Goal: Task Accomplishment & Management: Manage account settings

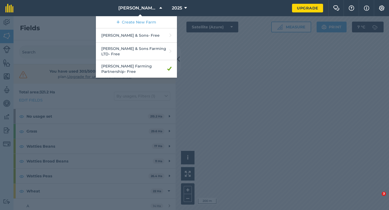
click at [137, 31] on link "[PERSON_NAME] & Sons - Free" at bounding box center [136, 35] width 81 height 14
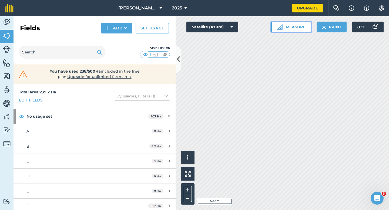
click at [294, 31] on button "Measure" at bounding box center [291, 27] width 40 height 11
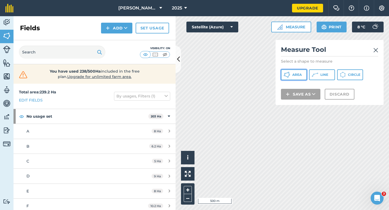
click at [297, 72] on button "Area" at bounding box center [294, 74] width 26 height 11
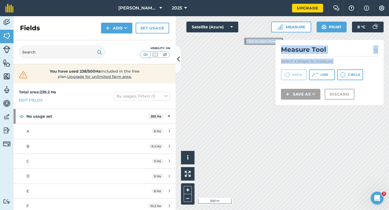
click at [234, 35] on div "Click to start drawing i © 2025 TomTom, Microsoft 500 m + – Satellite (Azure) M…" at bounding box center [283, 113] width 214 height 194
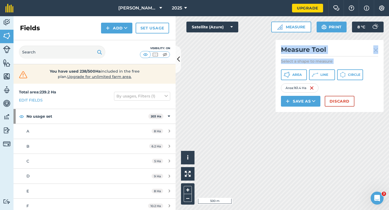
drag, startPoint x: 277, startPoint y: 66, endPoint x: 281, endPoint y: 105, distance: 38.6
click at [281, 105] on div "Click to start drawing i © 2025 TomTom, Microsoft 500 m + – Satellite (Azure) M…" at bounding box center [283, 113] width 214 height 194
click at [342, 108] on div "Measure Tool Select a shape to measure Area Line Circle Area : 226.6 Ha Save as…" at bounding box center [330, 76] width 108 height 72
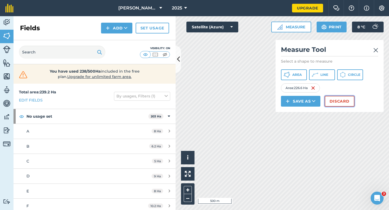
click at [340, 107] on button "Discard" at bounding box center [340, 101] width 30 height 11
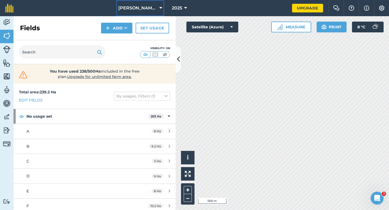
click at [145, 13] on button "[PERSON_NAME] & Sons" at bounding box center [140, 8] width 48 height 16
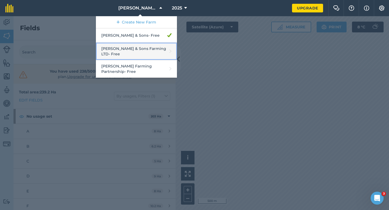
click at [147, 47] on link "[PERSON_NAME] & Sons Farming LTD - Free" at bounding box center [136, 52] width 81 height 18
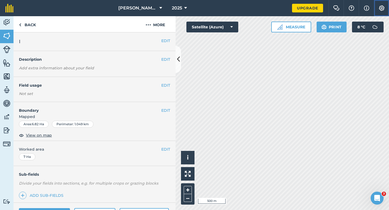
click at [384, 4] on button "Settings" at bounding box center [381, 8] width 15 height 16
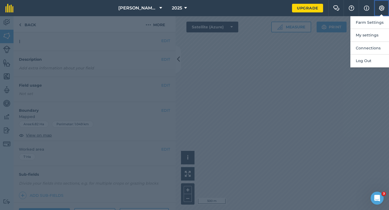
click at [378, 16] on button "Settings" at bounding box center [381, 8] width 15 height 16
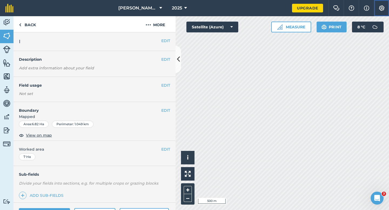
click at [380, 10] on img at bounding box center [382, 7] width 6 height 5
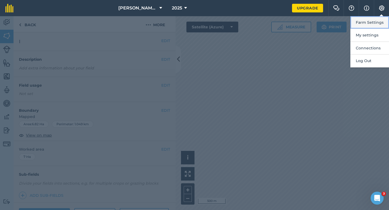
click at [380, 24] on button "Farm Settings" at bounding box center [370, 22] width 39 height 13
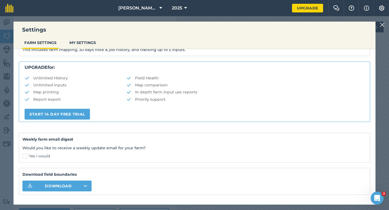
scroll to position [104, 0]
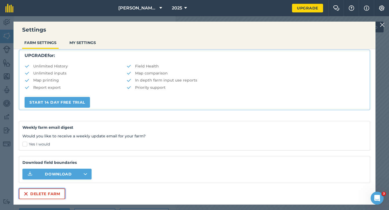
click at [58, 192] on button "Delete farm" at bounding box center [42, 194] width 46 height 11
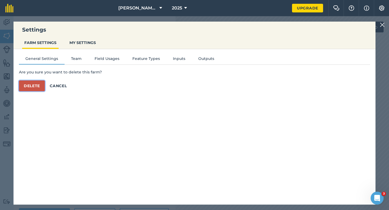
click at [35, 81] on button "Delete" at bounding box center [32, 86] width 26 height 11
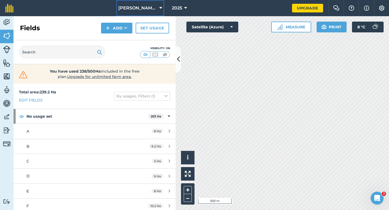
click at [127, 1] on button "[PERSON_NAME] & Sons" at bounding box center [140, 8] width 48 height 16
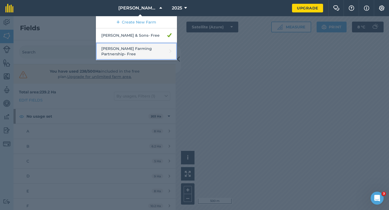
click at [131, 46] on link "[PERSON_NAME] Farming Partnership - Free" at bounding box center [136, 52] width 81 height 18
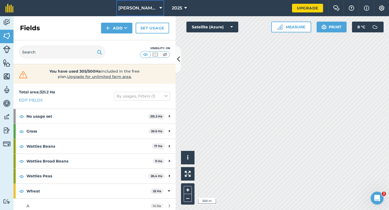
click at [140, 8] on span "[PERSON_NAME] Farming Partnership" at bounding box center [137, 8] width 39 height 6
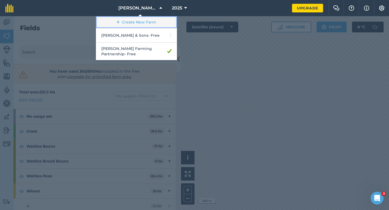
click at [139, 22] on link "Create New Farm" at bounding box center [136, 22] width 81 height 12
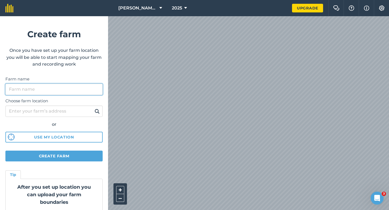
click at [63, 92] on input "Farm name" at bounding box center [53, 89] width 97 height 11
type input "[PERSON_NAME] & Sons Farming"
click at [74, 93] on input "Farm name" at bounding box center [53, 89] width 97 height 11
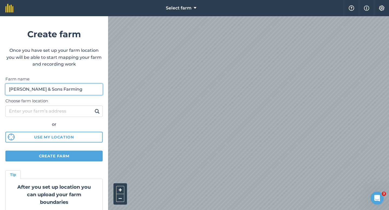
type input "[PERSON_NAME] & Sons Farming"
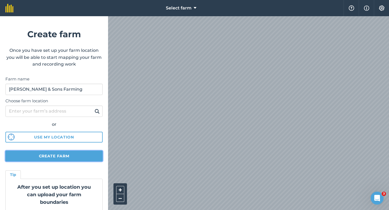
click at [79, 157] on button "Create farm" at bounding box center [53, 156] width 97 height 11
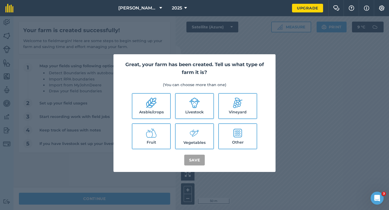
click at [150, 111] on label "Arable/crops" at bounding box center [151, 106] width 38 height 25
checkbox input "true"
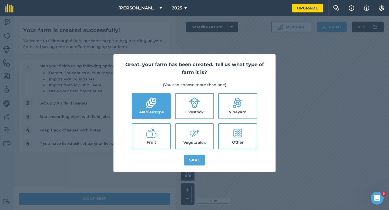
click at [182, 111] on label "Livestock" at bounding box center [195, 106] width 38 height 25
checkbox input "true"
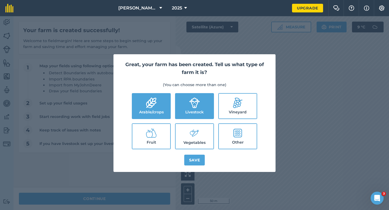
click at [199, 142] on label "Vegetables" at bounding box center [195, 136] width 38 height 25
checkbox input "true"
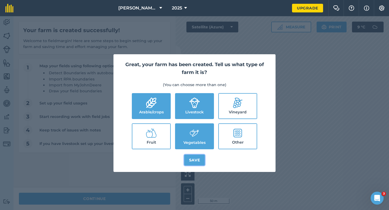
click at [204, 163] on button "Save" at bounding box center [194, 160] width 21 height 11
click at [126, 204] on div "Great, your farm has been created. Tell us what type of farm it is? (You can ch…" at bounding box center [194, 113] width 389 height 194
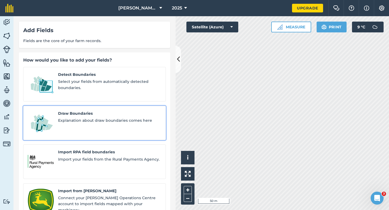
click at [83, 111] on span "Draw Boundaries" at bounding box center [109, 114] width 103 height 6
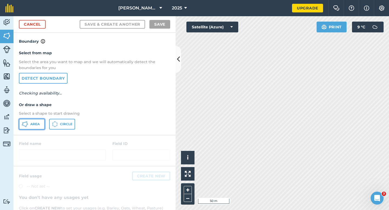
click at [20, 123] on button "Area" at bounding box center [32, 124] width 26 height 11
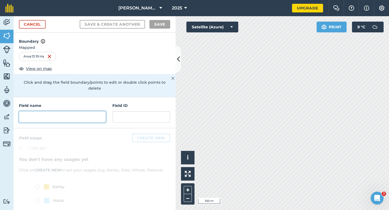
click at [73, 113] on input "text" at bounding box center [62, 116] width 87 height 11
click at [80, 111] on input "text" at bounding box center [62, 116] width 87 height 11
type input "L"
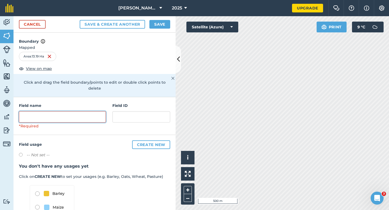
click at [100, 114] on input "text" at bounding box center [62, 116] width 87 height 11
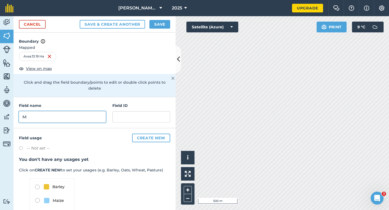
type input "M"
click at [158, 23] on button "Save" at bounding box center [160, 24] width 21 height 9
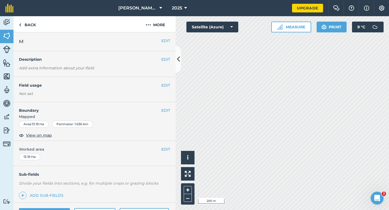
click at [166, 153] on div "EDIT Worked area 13.19 Ha" at bounding box center [95, 153] width 162 height 25
click at [168, 149] on button "EDIT" at bounding box center [165, 150] width 9 height 6
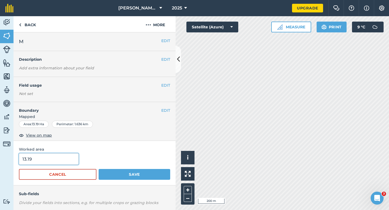
click at [44, 160] on input "13.19" at bounding box center [49, 159] width 60 height 11
type input "13"
click at [99, 169] on button "Save" at bounding box center [135, 174] width 72 height 11
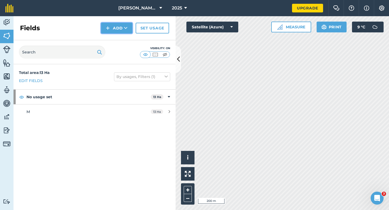
click at [109, 28] on img at bounding box center [108, 28] width 4 height 6
click at [111, 39] on link "Draw" at bounding box center [117, 40] width 30 height 12
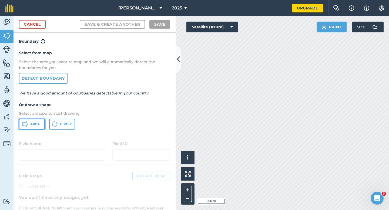
click at [33, 129] on button "Area" at bounding box center [32, 124] width 26 height 11
click at [39, 29] on div "Cancel Save & Create Another Save" at bounding box center [95, 24] width 162 height 16
click at [46, 29] on div "Cancel Save & Create Another Save" at bounding box center [95, 24] width 162 height 16
click at [41, 22] on link "Cancel" at bounding box center [32, 24] width 27 height 9
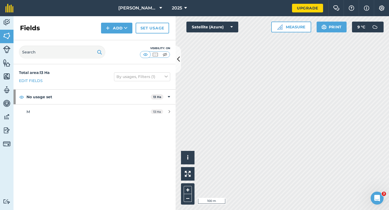
click at [101, 30] on div "Fields Add Set usage" at bounding box center [95, 28] width 162 height 24
click at [107, 31] on img at bounding box center [108, 28] width 4 height 6
click at [107, 42] on link "Draw" at bounding box center [117, 40] width 30 height 12
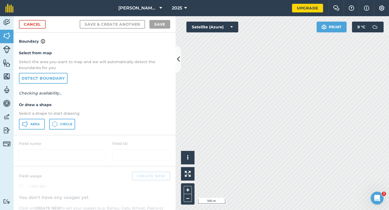
click at [31, 130] on div "Select from map Select the area you want to map and we will automatically detec…" at bounding box center [95, 90] width 162 height 90
click at [38, 127] on button "Area" at bounding box center [32, 124] width 26 height 11
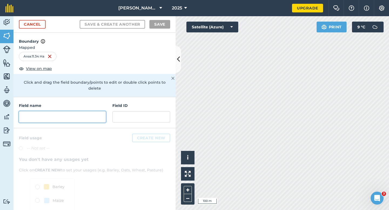
click at [52, 112] on input "text" at bounding box center [62, 116] width 87 height 11
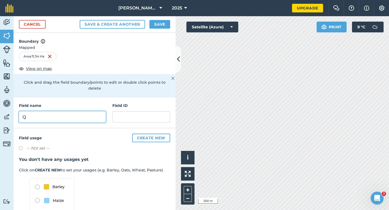
type input "Q"
click at [161, 20] on button "Save" at bounding box center [160, 24] width 21 height 9
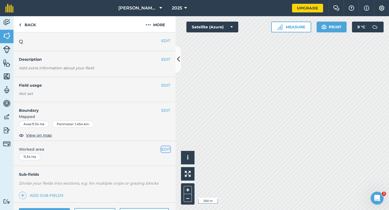
click at [164, 150] on button "EDIT" at bounding box center [165, 150] width 9 height 6
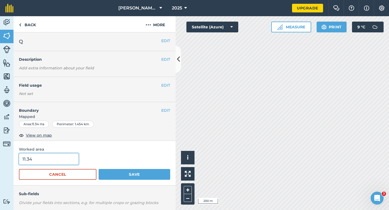
click at [64, 160] on input "11.34" at bounding box center [49, 159] width 60 height 11
type input "11.3"
click at [99, 169] on button "Save" at bounding box center [135, 174] width 72 height 11
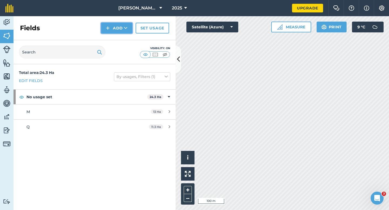
click at [111, 28] on button "Add" at bounding box center [116, 28] width 31 height 11
click at [114, 39] on link "Draw" at bounding box center [117, 40] width 30 height 12
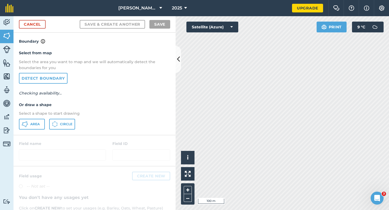
click at [46, 119] on div "Select from map Select the area you want to map and we will automatically detec…" at bounding box center [95, 90] width 162 height 90
click at [38, 122] on button "Area" at bounding box center [32, 124] width 26 height 11
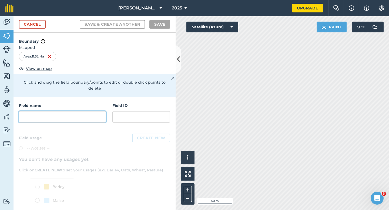
click at [80, 111] on input "text" at bounding box center [62, 116] width 87 height 11
click at [81, 111] on input "text" at bounding box center [62, 116] width 87 height 11
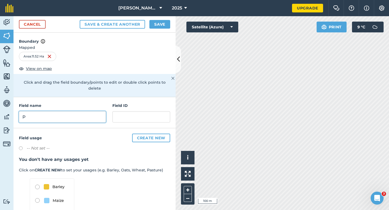
type input "P"
click at [169, 23] on button "Save" at bounding box center [160, 24] width 21 height 9
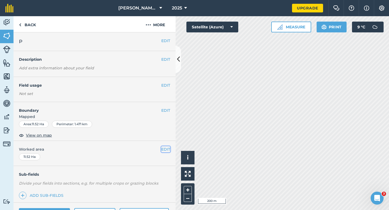
click at [162, 149] on button "EDIT" at bounding box center [165, 150] width 9 height 6
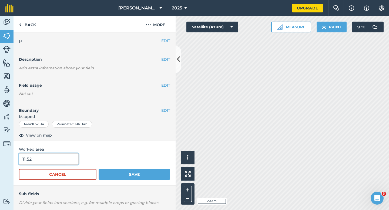
click at [33, 162] on input "11.52" at bounding box center [49, 159] width 60 height 11
type input "11.5"
click at [99, 169] on button "Save" at bounding box center [135, 174] width 72 height 11
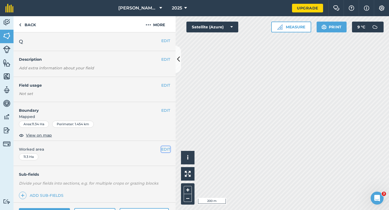
click at [166, 152] on button "EDIT" at bounding box center [165, 150] width 9 height 6
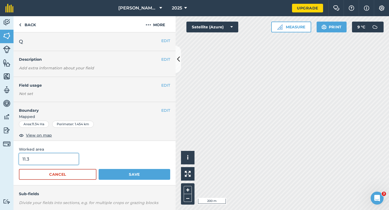
click at [67, 158] on input "11.3" at bounding box center [49, 159] width 60 height 11
type input "11.4"
click at [99, 169] on button "Save" at bounding box center [135, 174] width 72 height 11
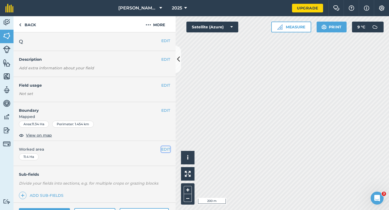
click at [164, 152] on button "EDIT" at bounding box center [165, 150] width 9 height 6
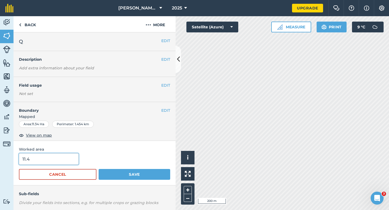
click at [66, 162] on input "11.4" at bounding box center [49, 159] width 60 height 11
type input "11.5"
click at [99, 169] on button "Save" at bounding box center [135, 174] width 72 height 11
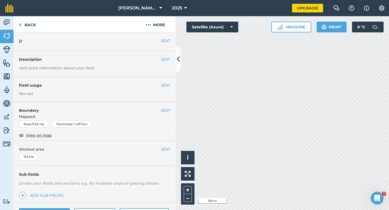
click at [160, 111] on h4 "Boundary" at bounding box center [88, 107] width 148 height 11
click at [161, 111] on h4 "Boundary" at bounding box center [88, 107] width 148 height 11
click at [165, 109] on button "EDIT" at bounding box center [165, 111] width 9 height 6
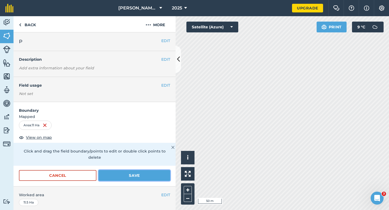
click at [139, 170] on button "Save" at bounding box center [135, 175] width 72 height 11
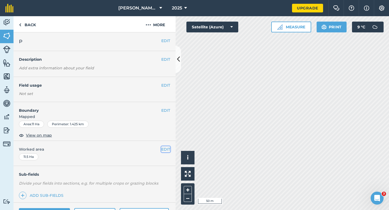
click at [164, 148] on button "EDIT" at bounding box center [165, 150] width 9 height 6
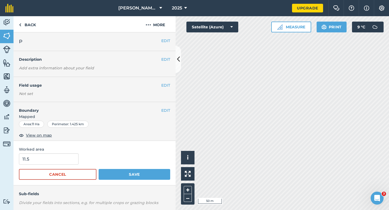
click at [49, 153] on div "Worked area 11.5 Cancel Save" at bounding box center [95, 163] width 162 height 45
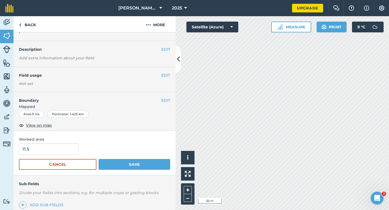
scroll to position [11, 0]
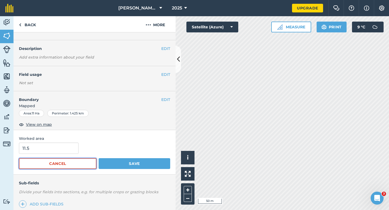
click at [49, 158] on button "Cancel" at bounding box center [58, 163] width 78 height 11
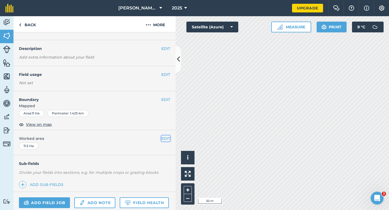
click at [165, 138] on button "EDIT" at bounding box center [165, 139] width 9 height 6
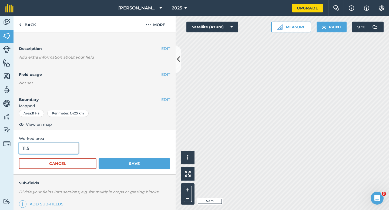
click at [61, 149] on input "11.5" at bounding box center [49, 148] width 60 height 11
type input "11"
click at [99, 158] on button "Save" at bounding box center [135, 163] width 72 height 11
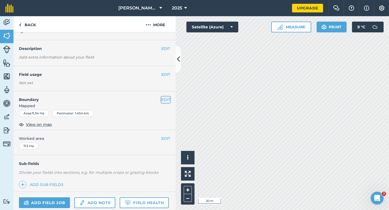
click at [164, 100] on button "EDIT" at bounding box center [165, 100] width 9 height 6
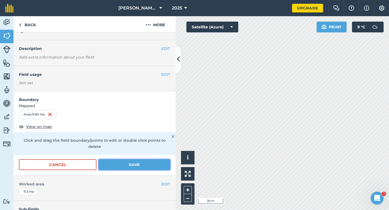
click at [148, 161] on button "Save" at bounding box center [135, 165] width 72 height 11
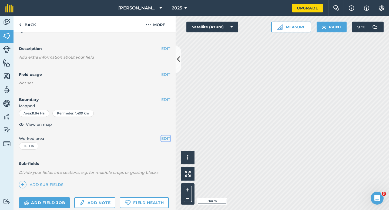
click at [167, 138] on button "EDIT" at bounding box center [165, 139] width 9 height 6
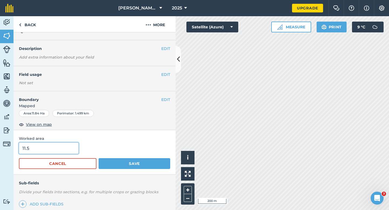
click at [57, 151] on input "11.5" at bounding box center [49, 148] width 60 height 11
type input "12"
click at [99, 158] on button "Save" at bounding box center [135, 163] width 72 height 11
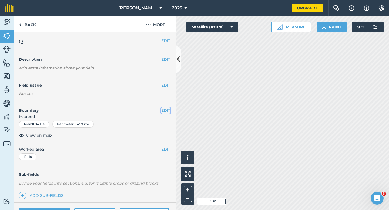
click at [164, 111] on button "EDIT" at bounding box center [165, 111] width 9 height 6
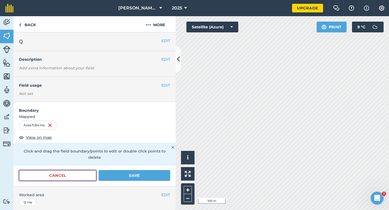
click at [74, 170] on button "Cancel" at bounding box center [58, 175] width 78 height 11
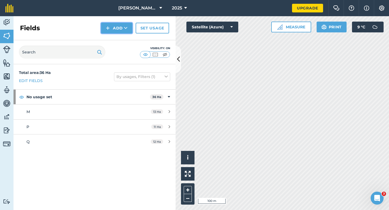
click at [122, 32] on button "Add" at bounding box center [116, 28] width 31 height 11
click at [122, 39] on link "Draw" at bounding box center [117, 40] width 30 height 12
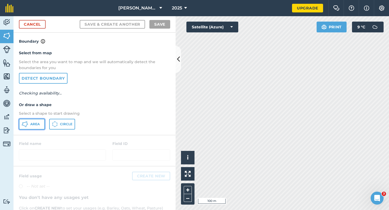
drag, startPoint x: 34, startPoint y: 126, endPoint x: 66, endPoint y: 122, distance: 32.7
click at [34, 126] on span "Area" at bounding box center [34, 124] width 9 height 4
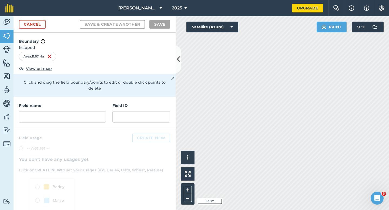
click at [56, 105] on div "Field name" at bounding box center [62, 113] width 87 height 20
click at [57, 111] on input "text" at bounding box center [62, 116] width 87 height 11
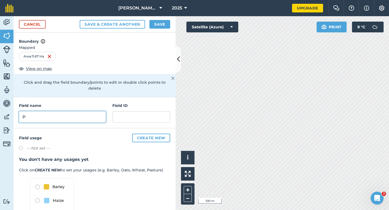
type input "P"
click at [158, 28] on button "Save" at bounding box center [160, 24] width 21 height 9
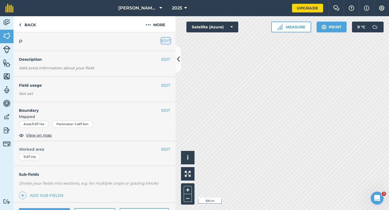
click at [163, 40] on button "EDIT" at bounding box center [165, 41] width 9 height 6
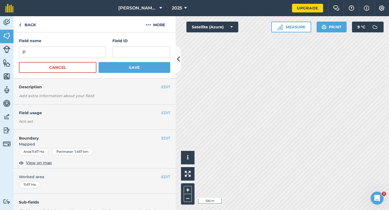
click at [83, 46] on div "Field name P" at bounding box center [62, 48] width 87 height 20
click at [83, 49] on input "P" at bounding box center [62, 52] width 87 height 11
type input "O"
click at [99, 62] on button "Save" at bounding box center [135, 67] width 72 height 11
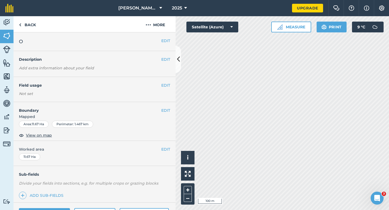
click at [168, 153] on div "EDIT Worked area 11.67 Ha" at bounding box center [95, 153] width 162 height 25
click at [167, 153] on button "EDIT" at bounding box center [165, 150] width 9 height 6
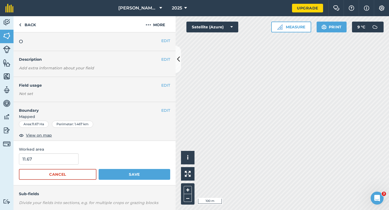
click at [51, 153] on div "Worked area 11.67 Cancel Save" at bounding box center [95, 163] width 162 height 45
type input "12"
click at [51, 156] on input "12" at bounding box center [49, 159] width 60 height 11
click at [99, 169] on button "Save" at bounding box center [135, 174] width 72 height 11
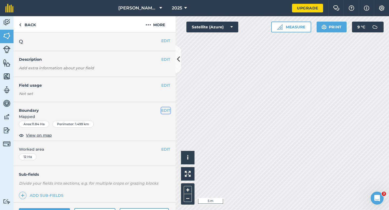
click at [165, 109] on button "EDIT" at bounding box center [165, 111] width 9 height 6
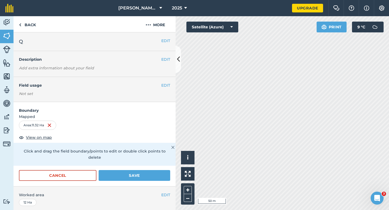
click at [141, 180] on div "Cancel Save" at bounding box center [95, 178] width 162 height 16
click at [141, 170] on button "Save" at bounding box center [135, 175] width 72 height 11
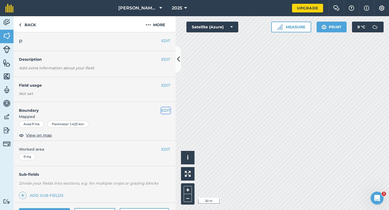
click at [165, 112] on button "EDIT" at bounding box center [165, 111] width 9 height 6
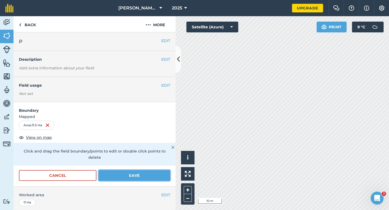
click at [130, 171] on button "Save" at bounding box center [135, 175] width 72 height 11
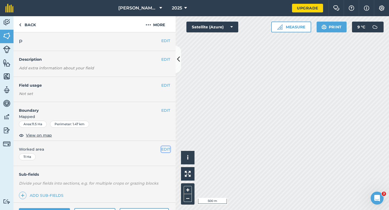
click at [161, 149] on button "EDIT" at bounding box center [165, 150] width 9 height 6
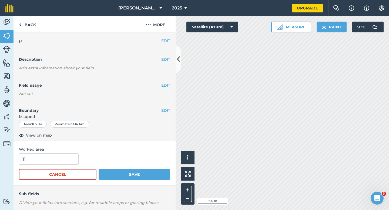
click at [78, 154] on div "11" at bounding box center [94, 159] width 151 height 11
type input "12"
click at [61, 162] on input "12" at bounding box center [49, 159] width 60 height 11
click at [99, 169] on button "Save" at bounding box center [135, 174] width 72 height 11
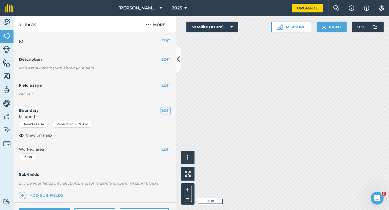
click at [163, 108] on button "EDIT" at bounding box center [165, 111] width 9 height 6
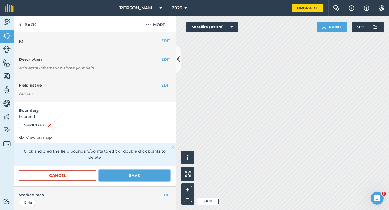
click at [168, 174] on button "Save" at bounding box center [135, 175] width 72 height 11
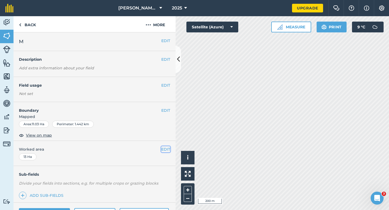
click at [164, 147] on button "EDIT" at bounding box center [165, 150] width 9 height 6
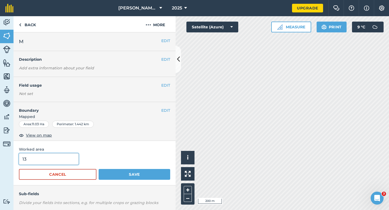
click at [59, 155] on input "13" at bounding box center [49, 159] width 60 height 11
type input "11"
click at [99, 169] on button "Save" at bounding box center [135, 174] width 72 height 11
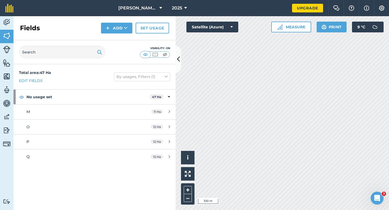
click at [118, 20] on div "Fields Add Set usage" at bounding box center [95, 28] width 162 height 24
click at [118, 26] on button "Add" at bounding box center [116, 28] width 31 height 11
click at [118, 41] on link "Draw" at bounding box center [117, 40] width 30 height 12
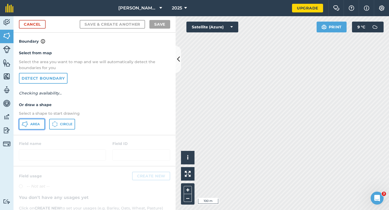
click at [33, 124] on span "Area" at bounding box center [34, 124] width 9 height 4
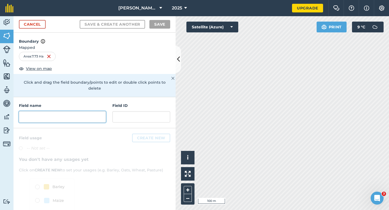
click at [79, 111] on input "text" at bounding box center [62, 116] width 87 height 11
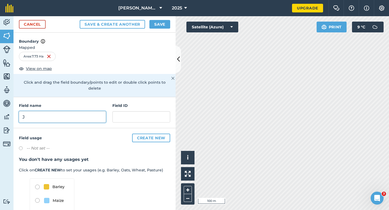
type input "J"
click at [161, 24] on button "Save" at bounding box center [160, 24] width 21 height 9
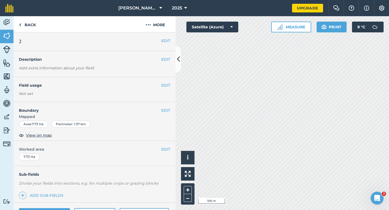
click at [165, 146] on div "EDIT Worked area 7.73 Ha" at bounding box center [95, 153] width 162 height 25
click at [159, 150] on span "Worked area" at bounding box center [94, 150] width 151 height 6
click at [167, 111] on button "EDIT" at bounding box center [165, 111] width 9 height 6
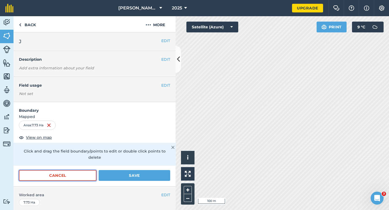
click at [72, 173] on button "Cancel" at bounding box center [58, 175] width 78 height 11
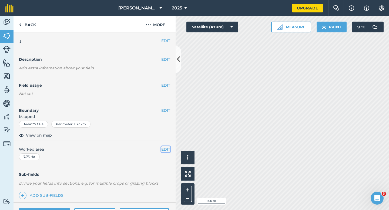
click at [163, 147] on button "EDIT" at bounding box center [165, 150] width 9 height 6
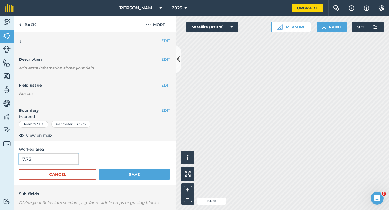
click at [55, 162] on input "7.73" at bounding box center [49, 159] width 60 height 11
type input "7.7"
click at [99, 169] on button "Save" at bounding box center [135, 174] width 72 height 11
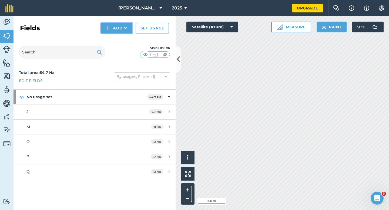
click at [118, 27] on button "Add" at bounding box center [116, 28] width 31 height 11
click at [118, 38] on link "Draw" at bounding box center [117, 40] width 30 height 12
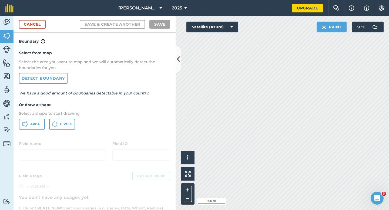
click at [38, 118] on div "Select from map Select the area you want to map and we will automatically detec…" at bounding box center [95, 90] width 162 height 90
click at [38, 119] on button "Area" at bounding box center [32, 124] width 26 height 11
click at [38, 122] on span "Area" at bounding box center [34, 124] width 9 height 4
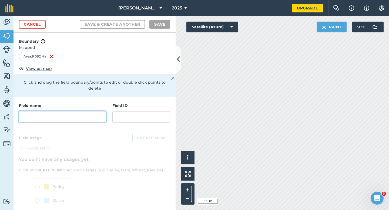
click at [79, 111] on input "text" at bounding box center [62, 116] width 87 height 11
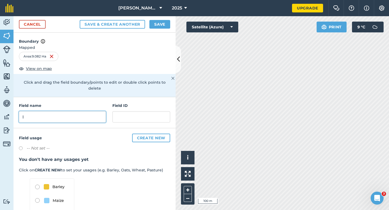
type input "I"
click at [162, 21] on button "Save" at bounding box center [160, 24] width 21 height 9
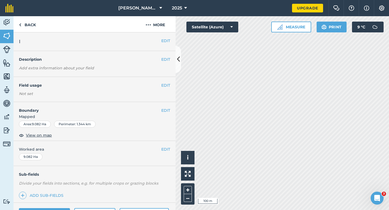
click at [167, 144] on div "EDIT Worked area 9.082 Ha" at bounding box center [95, 153] width 162 height 25
click at [167, 147] on button "EDIT" at bounding box center [165, 150] width 9 height 6
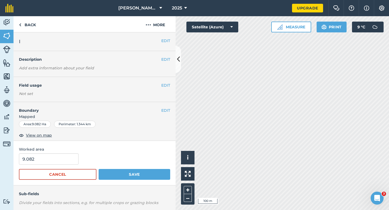
click at [33, 150] on span "Worked area" at bounding box center [94, 150] width 151 height 6
click at [43, 158] on input "9.082" at bounding box center [49, 159] width 60 height 11
type input "9"
click at [99, 169] on button "Save" at bounding box center [135, 174] width 72 height 11
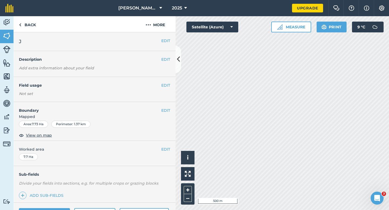
click at [166, 44] on div "EDIT J" at bounding box center [95, 41] width 162 height 19
click at [166, 42] on button "EDIT" at bounding box center [165, 41] width 9 height 6
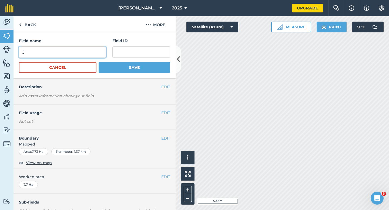
click at [75, 51] on input "J" at bounding box center [62, 52] width 87 height 11
type input "L"
click at [99, 62] on button "Save" at bounding box center [135, 67] width 72 height 11
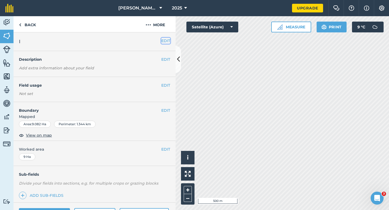
click at [169, 42] on button "EDIT" at bounding box center [165, 41] width 9 height 6
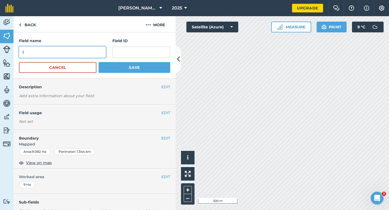
click at [88, 52] on input "I" at bounding box center [62, 52] width 87 height 11
click at [88, 52] on input "K" at bounding box center [62, 52] width 87 height 11
type input "K"
click at [99, 62] on button "Save" at bounding box center [135, 67] width 72 height 11
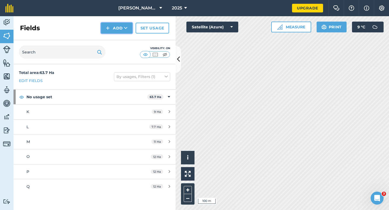
click at [115, 26] on button "Add" at bounding box center [116, 28] width 31 height 11
click at [115, 38] on link "Draw" at bounding box center [117, 40] width 30 height 12
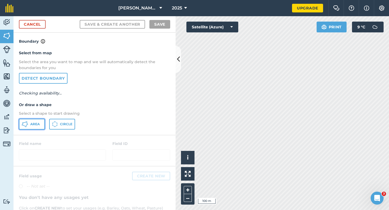
click at [32, 125] on span "Area" at bounding box center [34, 124] width 9 height 4
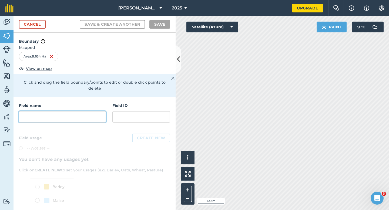
click at [88, 112] on input "text" at bounding box center [62, 116] width 87 height 11
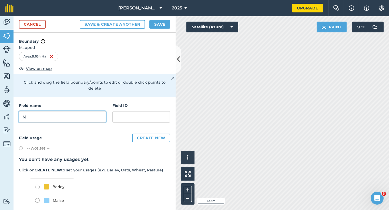
type input "N"
click at [166, 27] on button "Save" at bounding box center [160, 24] width 21 height 9
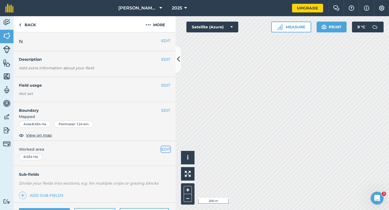
click at [165, 149] on button "EDIT" at bounding box center [165, 150] width 9 height 6
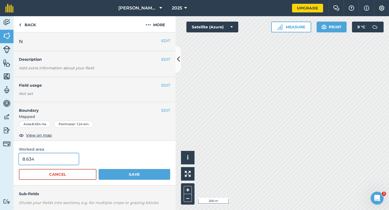
click at [62, 159] on input "8.634" at bounding box center [49, 159] width 60 height 11
type input "8.6"
click at [99, 169] on button "Save" at bounding box center [135, 174] width 72 height 11
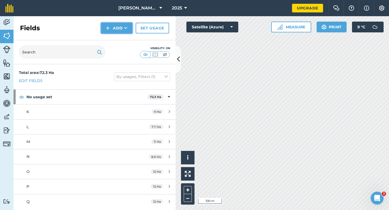
click at [111, 29] on button "Add" at bounding box center [116, 28] width 31 height 11
click at [112, 37] on link "Draw" at bounding box center [117, 40] width 30 height 12
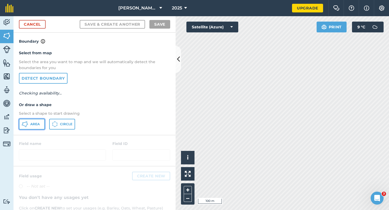
click at [34, 124] on span "Area" at bounding box center [34, 124] width 9 height 4
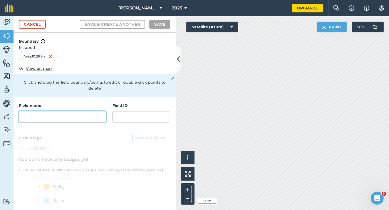
click at [77, 117] on input "text" at bounding box center [62, 116] width 87 height 11
click at [79, 111] on input "text" at bounding box center [62, 116] width 87 height 11
type input "O"
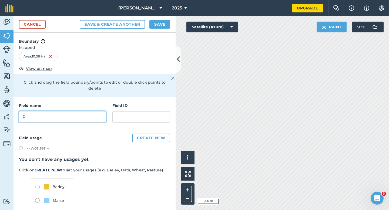
type input "P"
click at [162, 33] on h4 "Boundary" at bounding box center [95, 39] width 162 height 12
click at [162, 30] on div "Cancel Save & Create Another Save" at bounding box center [95, 24] width 162 height 16
click at [157, 24] on button "Save" at bounding box center [160, 24] width 21 height 9
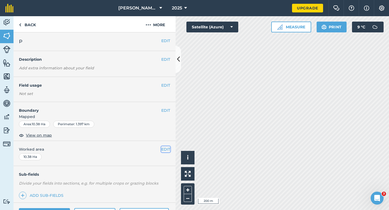
click at [168, 150] on button "EDIT" at bounding box center [165, 150] width 9 height 6
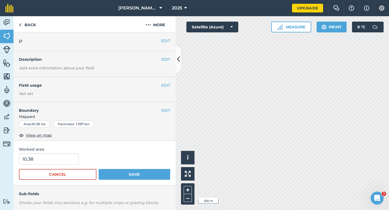
click at [52, 165] on form "10.38 Cancel Save" at bounding box center [94, 167] width 151 height 26
click at [51, 161] on input "10.38" at bounding box center [49, 159] width 60 height 11
type input "10.4"
click at [99, 169] on button "Save" at bounding box center [135, 174] width 72 height 11
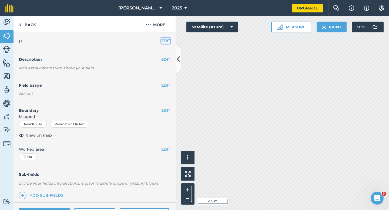
click at [167, 40] on button "EDIT" at bounding box center [165, 41] width 9 height 6
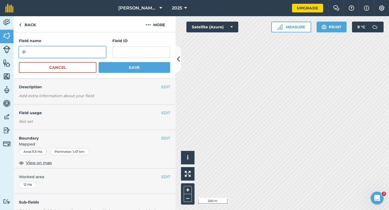
click at [93, 49] on input "P" at bounding box center [62, 52] width 87 height 11
type input "R"
click at [99, 62] on button "Save" at bounding box center [135, 67] width 72 height 11
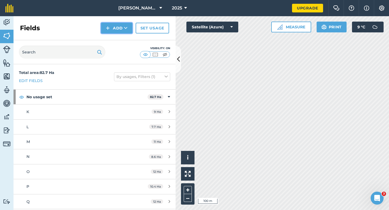
click at [126, 25] on icon at bounding box center [126, 27] width 4 height 5
click at [126, 35] on link "Draw" at bounding box center [117, 40] width 30 height 12
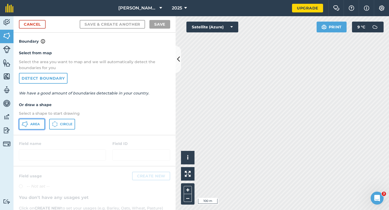
click at [33, 123] on span "Area" at bounding box center [34, 124] width 9 height 4
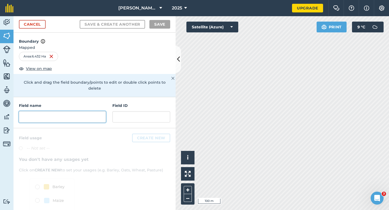
click at [85, 111] on input "text" at bounding box center [62, 116] width 87 height 11
type input "R"
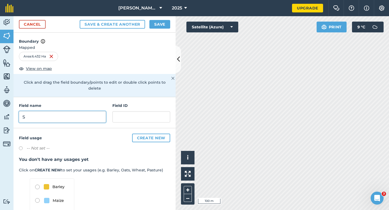
type input "S"
click at [163, 18] on div "Cancel Save & Create Another Save" at bounding box center [95, 24] width 162 height 16
click at [157, 18] on div "Cancel Save & Create Another Save" at bounding box center [95, 24] width 162 height 16
click at [157, 21] on button "Save" at bounding box center [160, 24] width 21 height 9
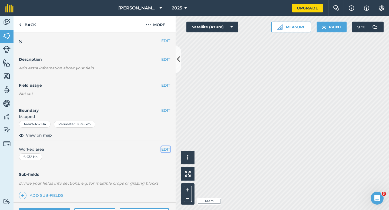
click at [167, 149] on button "EDIT" at bounding box center [165, 150] width 9 height 6
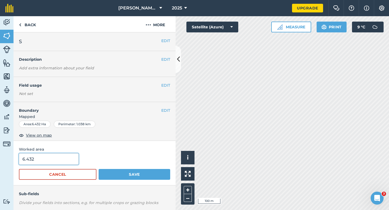
click at [51, 162] on input "6.432" at bounding box center [49, 159] width 60 height 11
type input "6.4"
click at [99, 169] on button "Save" at bounding box center [135, 174] width 72 height 11
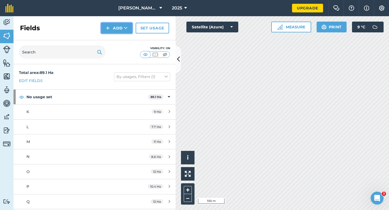
click at [119, 29] on button "Add" at bounding box center [116, 28] width 31 height 11
click at [119, 39] on link "Draw" at bounding box center [117, 40] width 30 height 12
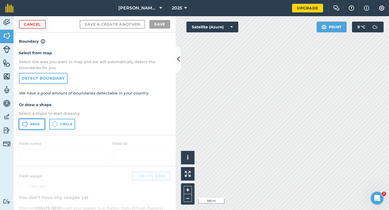
click at [27, 127] on icon at bounding box center [25, 124] width 6 height 6
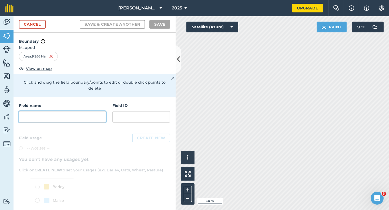
click at [98, 111] on input "text" at bounding box center [62, 116] width 87 height 11
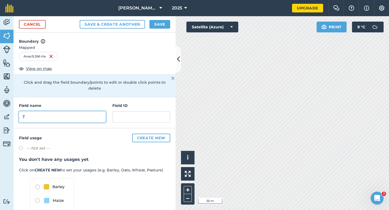
type input "T"
click at [164, 23] on button "Save" at bounding box center [160, 24] width 21 height 9
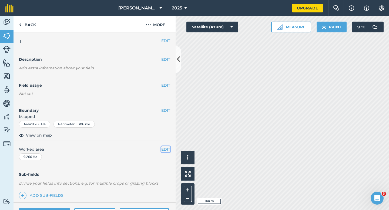
click at [167, 151] on button "EDIT" at bounding box center [165, 150] width 9 height 6
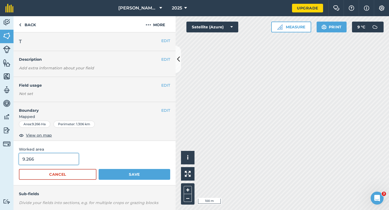
click at [51, 161] on input "9.266" at bounding box center [49, 159] width 60 height 11
type input "9.3"
click at [99, 169] on button "Save" at bounding box center [135, 174] width 72 height 11
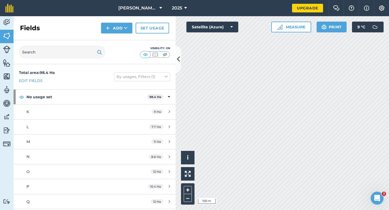
click at [173, 68] on div "Activity Fields Livestock Features Maps Team Vehicles Data Reporting Billing Tu…" at bounding box center [194, 113] width 389 height 194
click at [105, 22] on div "Fields Add Set usage" at bounding box center [95, 28] width 162 height 24
click at [110, 34] on div "Fields Add Set usage" at bounding box center [95, 28] width 162 height 24
click at [110, 30] on button "Add" at bounding box center [116, 28] width 31 height 11
click at [110, 38] on link "Draw" at bounding box center [117, 40] width 30 height 12
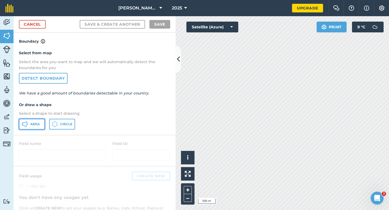
click at [39, 125] on span "Area" at bounding box center [34, 124] width 9 height 4
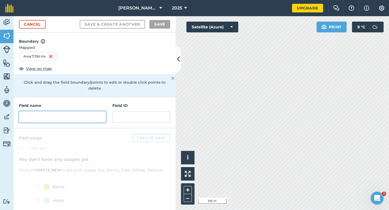
click at [57, 111] on input "text" at bounding box center [62, 116] width 87 height 11
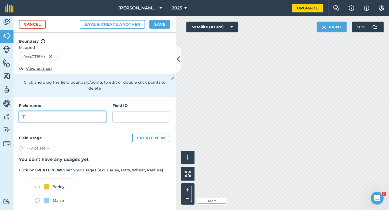
type input "T"
click at [163, 23] on button "Save" at bounding box center [160, 24] width 21 height 9
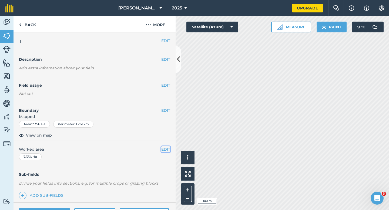
click at [167, 148] on button "EDIT" at bounding box center [165, 150] width 9 height 6
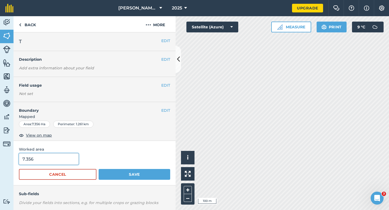
click at [45, 159] on input "7.356" at bounding box center [49, 159] width 60 height 11
type input "7.5"
click at [99, 169] on button "Save" at bounding box center [135, 174] width 72 height 11
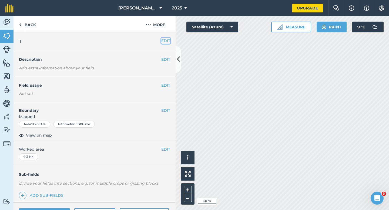
click at [166, 42] on button "EDIT" at bounding box center [165, 41] width 9 height 6
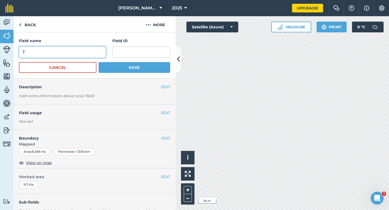
click at [89, 54] on input "T" at bounding box center [62, 52] width 87 height 11
type input "U"
click at [99, 62] on button "Save" at bounding box center [135, 67] width 72 height 11
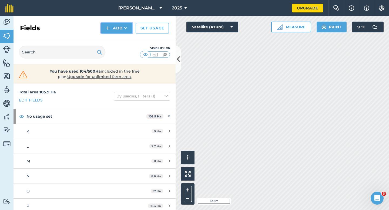
click at [108, 30] on img at bounding box center [108, 28] width 4 height 6
click at [110, 38] on link "Draw" at bounding box center [117, 40] width 30 height 12
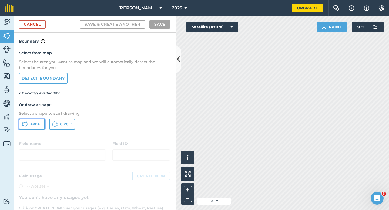
click at [44, 121] on button "Area" at bounding box center [32, 124] width 26 height 11
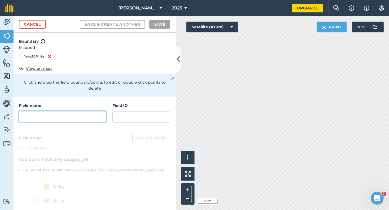
click at [86, 111] on input "text" at bounding box center [62, 116] width 87 height 11
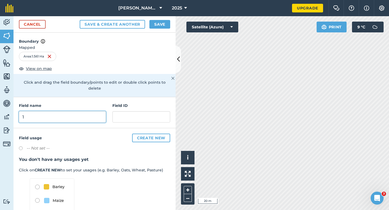
type input "1"
click at [152, 23] on button "Save" at bounding box center [160, 24] width 21 height 9
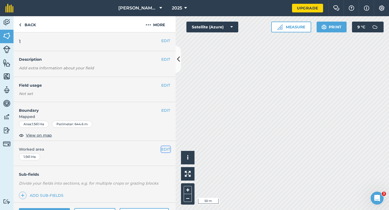
click at [163, 152] on button "EDIT" at bounding box center [165, 150] width 9 height 6
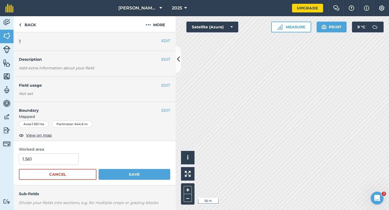
click at [78, 160] on div "1.561" at bounding box center [94, 159] width 151 height 11
type input "2"
click at [71, 160] on input "2" at bounding box center [49, 159] width 60 height 11
click at [99, 169] on button "Save" at bounding box center [135, 174] width 72 height 11
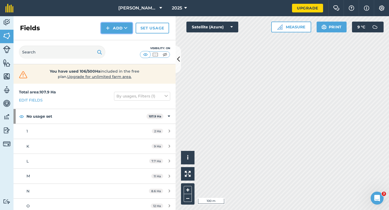
click at [111, 27] on button "Add" at bounding box center [116, 28] width 31 height 11
click at [111, 39] on link "Draw" at bounding box center [117, 40] width 30 height 12
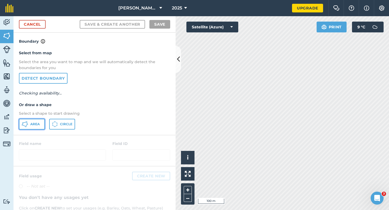
click at [27, 122] on icon at bounding box center [25, 124] width 6 height 6
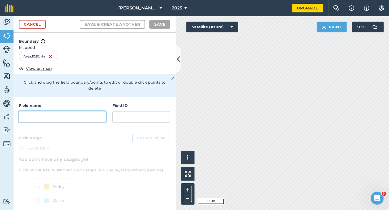
click at [86, 111] on input "text" at bounding box center [62, 116] width 87 height 11
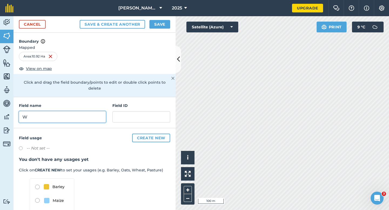
type input "W"
click at [163, 26] on button "Save" at bounding box center [160, 24] width 21 height 9
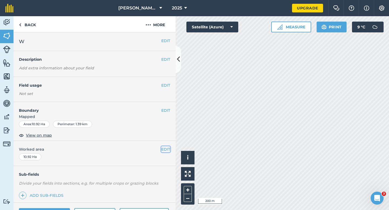
click at [165, 151] on button "EDIT" at bounding box center [165, 150] width 9 height 6
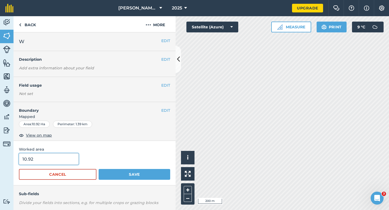
click at [62, 158] on input "10.92" at bounding box center [49, 159] width 60 height 11
type input "11"
click at [99, 169] on button "Save" at bounding box center [135, 174] width 72 height 11
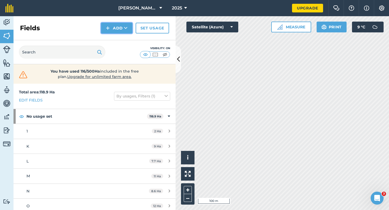
click at [128, 30] on button "Add" at bounding box center [116, 28] width 31 height 11
click at [127, 39] on link "Draw" at bounding box center [117, 40] width 30 height 12
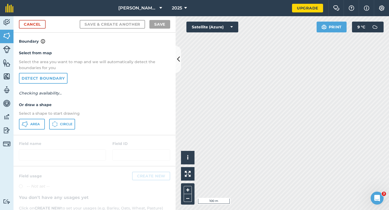
click at [28, 118] on div "Select from map Select the area you want to map and we will automatically detec…" at bounding box center [95, 90] width 162 height 90
click at [32, 119] on button "Area" at bounding box center [32, 124] width 26 height 11
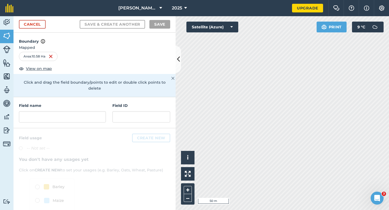
click at [74, 121] on div "Field name Field ID" at bounding box center [95, 112] width 162 height 31
click at [80, 103] on h4 "Field name" at bounding box center [62, 106] width 87 height 6
click at [79, 111] on input "text" at bounding box center [62, 116] width 87 height 11
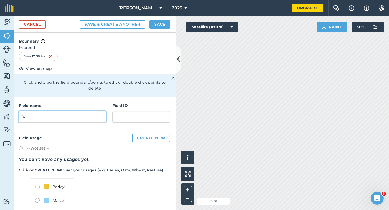
type input "V"
click at [164, 22] on button "Save" at bounding box center [160, 24] width 21 height 9
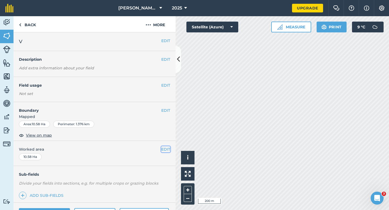
click at [168, 147] on button "EDIT" at bounding box center [165, 150] width 9 height 6
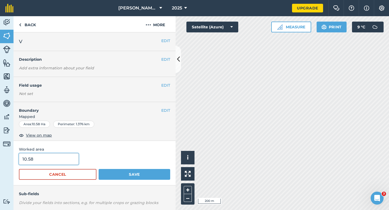
click at [48, 155] on input "10.58" at bounding box center [49, 159] width 60 height 11
type input "11"
click at [99, 169] on button "Save" at bounding box center [135, 174] width 72 height 11
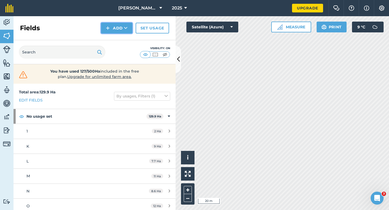
click at [108, 25] on img at bounding box center [108, 28] width 4 height 6
click at [111, 34] on ul "Draw Import" at bounding box center [117, 46] width 30 height 25
click at [112, 33] on button "Add" at bounding box center [116, 28] width 31 height 11
click at [112, 37] on link "Draw" at bounding box center [117, 40] width 30 height 12
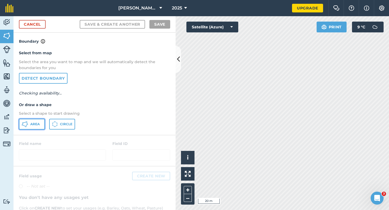
click at [22, 126] on icon at bounding box center [25, 124] width 6 height 6
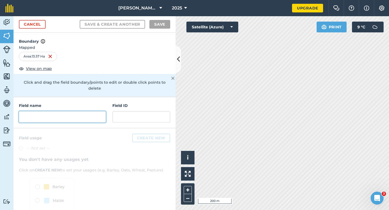
click at [78, 112] on input "text" at bounding box center [62, 116] width 87 height 11
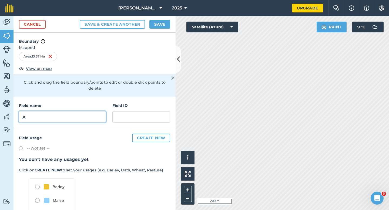
type input "A"
click at [157, 27] on button "Save" at bounding box center [160, 24] width 21 height 9
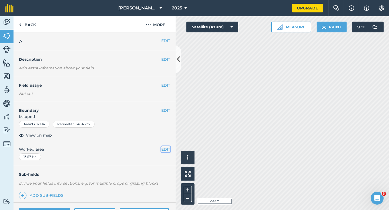
click at [163, 150] on button "EDIT" at bounding box center [165, 150] width 9 height 6
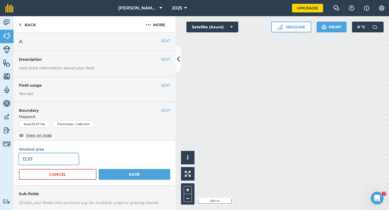
click at [66, 160] on input "13.57" at bounding box center [49, 159] width 60 height 11
type input "13.6"
click at [99, 169] on button "Save" at bounding box center [135, 174] width 72 height 11
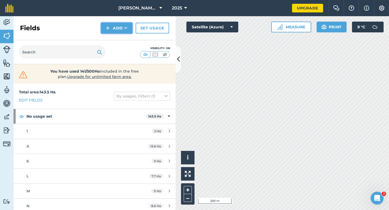
click at [118, 28] on button "Add" at bounding box center [116, 28] width 31 height 11
click at [118, 41] on link "Draw" at bounding box center [117, 40] width 30 height 12
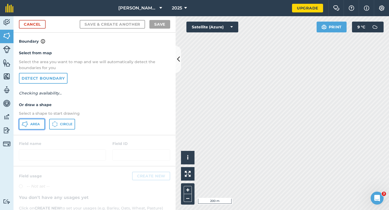
click at [42, 124] on button "Area" at bounding box center [32, 124] width 26 height 11
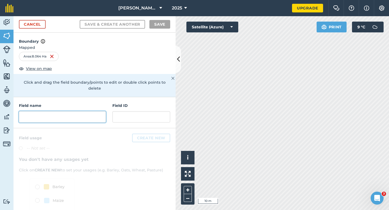
click at [91, 111] on input "text" at bounding box center [62, 116] width 87 height 11
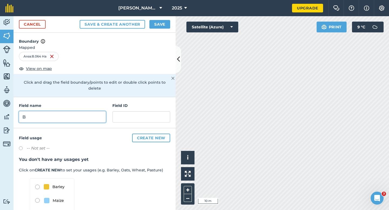
type input "B"
click at [163, 24] on button "Save" at bounding box center [160, 24] width 21 height 9
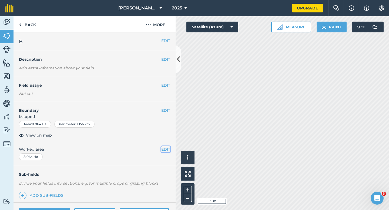
click at [166, 151] on button "EDIT" at bounding box center [165, 150] width 9 height 6
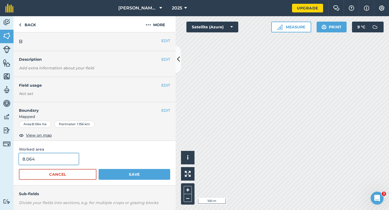
click at [66, 157] on input "8.064" at bounding box center [49, 159] width 60 height 11
type input "8"
click at [99, 169] on button "Save" at bounding box center [135, 174] width 72 height 11
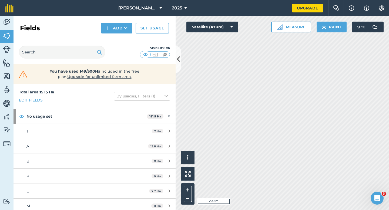
click at [115, 35] on div "Fields Add Set usage" at bounding box center [95, 28] width 162 height 24
click at [115, 30] on button "Add" at bounding box center [116, 28] width 31 height 11
click at [115, 35] on link "Draw" at bounding box center [117, 40] width 30 height 12
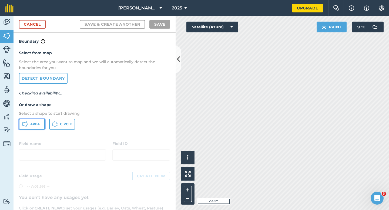
click at [39, 123] on span "Area" at bounding box center [34, 124] width 9 height 4
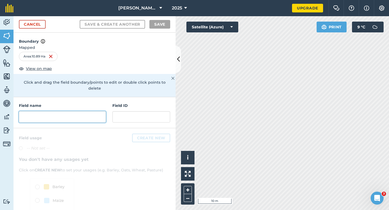
click at [86, 112] on input "text" at bounding box center [62, 116] width 87 height 11
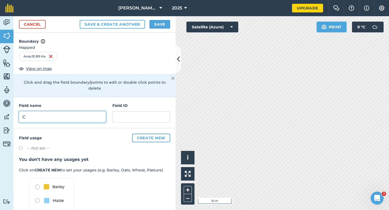
type input "C"
click at [154, 21] on button "Save" at bounding box center [160, 24] width 21 height 9
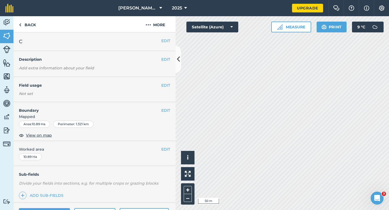
click at [163, 153] on div "EDIT Worked area 10.89 Ha" at bounding box center [95, 153] width 162 height 25
click at [163, 150] on button "EDIT" at bounding box center [165, 150] width 9 height 6
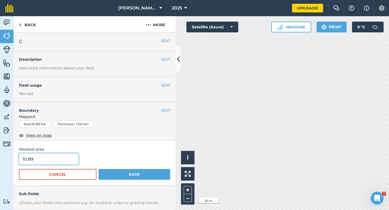
click at [51, 163] on input "10.89" at bounding box center [49, 159] width 60 height 11
type input "11"
click at [99, 169] on button "Save" at bounding box center [135, 174] width 72 height 11
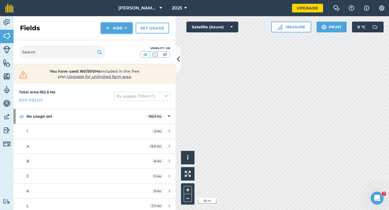
click at [117, 24] on button "Add" at bounding box center [116, 28] width 31 height 11
click at [118, 42] on link "Draw" at bounding box center [117, 40] width 30 height 12
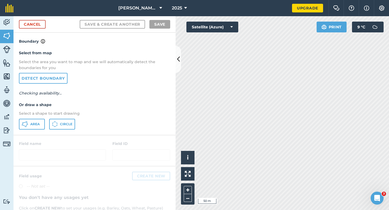
click at [33, 130] on div "Select from map Select the area you want to map and we will automatically detec…" at bounding box center [95, 90] width 162 height 90
click at [33, 126] on button "Area" at bounding box center [32, 124] width 26 height 11
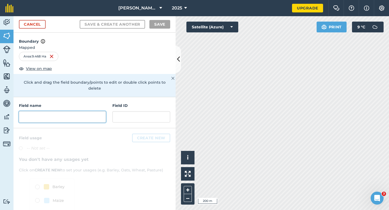
click at [72, 111] on input "text" at bounding box center [62, 116] width 87 height 11
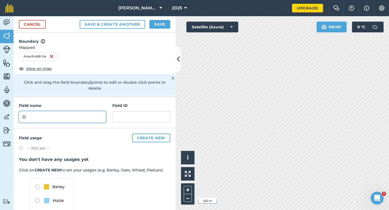
type input "D"
click at [162, 23] on button "Save" at bounding box center [160, 24] width 21 height 9
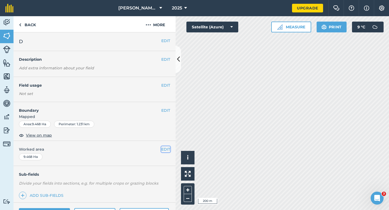
click at [162, 151] on button "EDIT" at bounding box center [165, 150] width 9 height 6
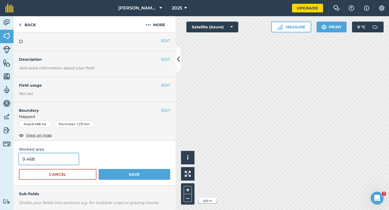
click at [67, 161] on input "9.468" at bounding box center [49, 159] width 60 height 11
type input "9.5"
click at [99, 169] on button "Save" at bounding box center [135, 174] width 72 height 11
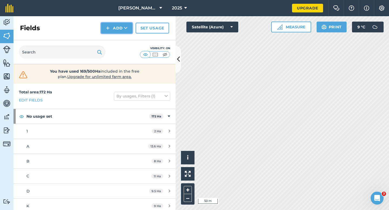
click at [111, 32] on button "Add" at bounding box center [116, 28] width 31 height 11
click at [111, 37] on link "Draw" at bounding box center [117, 40] width 30 height 12
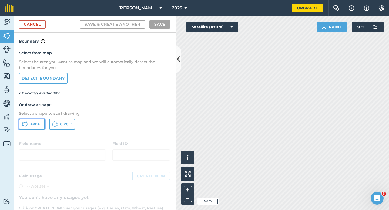
click at [28, 119] on button "Area" at bounding box center [32, 124] width 26 height 11
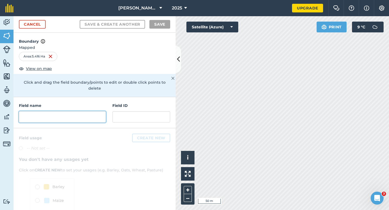
click at [96, 113] on input "text" at bounding box center [62, 116] width 87 height 11
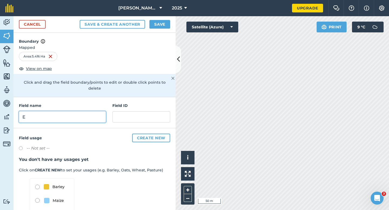
type input "E"
click at [165, 23] on button "Save" at bounding box center [160, 24] width 21 height 9
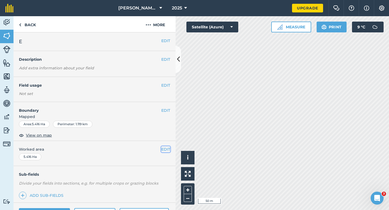
click at [165, 151] on button "EDIT" at bounding box center [165, 150] width 9 height 6
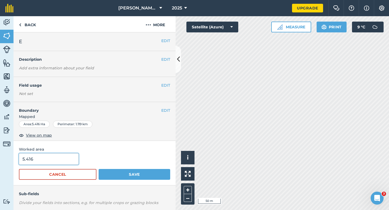
click at [35, 155] on input "5.416" at bounding box center [49, 159] width 60 height 11
click at [36, 157] on input "5.416" at bounding box center [49, 159] width 60 height 11
type input "5.5"
click at [99, 169] on button "Save" at bounding box center [135, 174] width 72 height 11
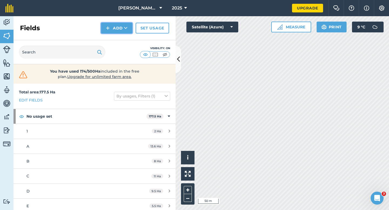
click at [104, 29] on button "Add" at bounding box center [116, 28] width 31 height 11
click at [103, 35] on link "Draw" at bounding box center [117, 40] width 30 height 12
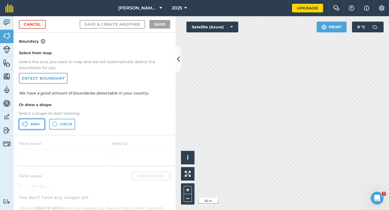
click at [30, 126] on span "Area" at bounding box center [34, 124] width 9 height 4
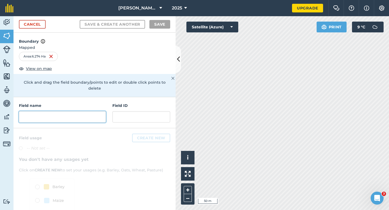
click at [52, 111] on input "text" at bounding box center [62, 116] width 87 height 11
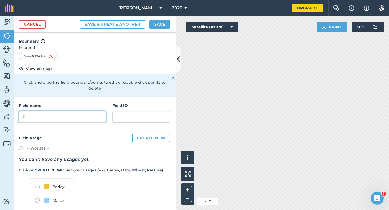
type input "F"
click at [155, 24] on button "Save" at bounding box center [160, 24] width 21 height 9
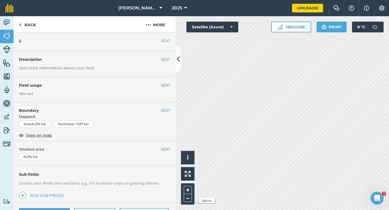
click at [166, 153] on div "EDIT Worked area 6.274 Ha" at bounding box center [95, 153] width 162 height 25
click at [165, 150] on button "EDIT" at bounding box center [165, 150] width 9 height 6
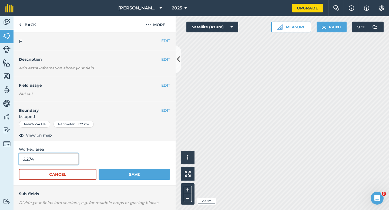
click at [29, 161] on input "6.274" at bounding box center [49, 159] width 60 height 11
click at [31, 160] on input "6.274" at bounding box center [49, 159] width 60 height 11
click at [37, 160] on input "6.24" at bounding box center [49, 159] width 60 height 11
type input "6.3"
click at [99, 169] on button "Save" at bounding box center [135, 174] width 72 height 11
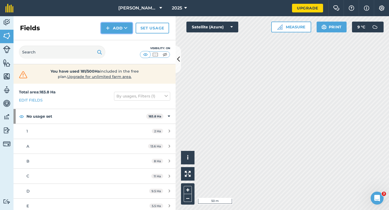
click at [111, 26] on button "Add" at bounding box center [116, 28] width 31 height 11
click at [111, 37] on link "Draw" at bounding box center [117, 40] width 30 height 12
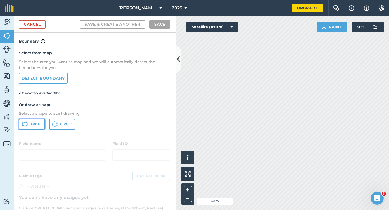
click at [35, 124] on span "Area" at bounding box center [34, 124] width 9 height 4
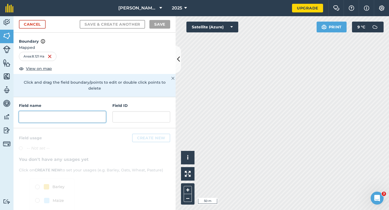
click at [78, 112] on input "text" at bounding box center [62, 116] width 87 height 11
type input "g"
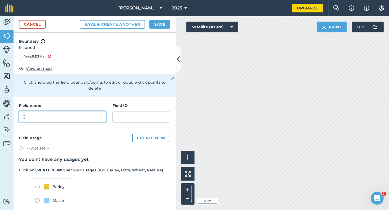
type input "G"
click at [161, 24] on button "Save" at bounding box center [160, 24] width 21 height 9
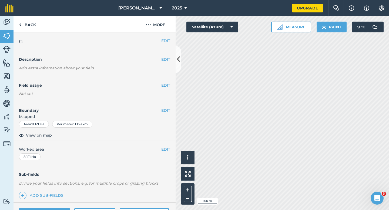
click at [167, 153] on div "EDIT Worked area 8.121 Ha" at bounding box center [95, 153] width 162 height 25
click at [167, 150] on button "EDIT" at bounding box center [165, 150] width 9 height 6
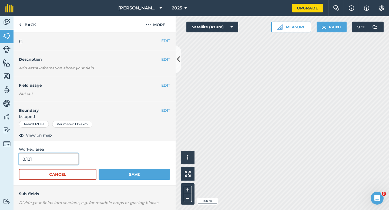
click at [60, 163] on input "8.121" at bounding box center [49, 159] width 60 height 11
type input "8"
click at [99, 169] on button "Save" at bounding box center [135, 174] width 72 height 11
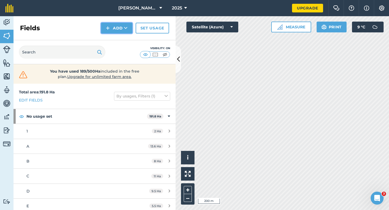
click at [117, 25] on button "Add" at bounding box center [116, 28] width 31 height 11
click at [118, 37] on link "Draw" at bounding box center [117, 40] width 30 height 12
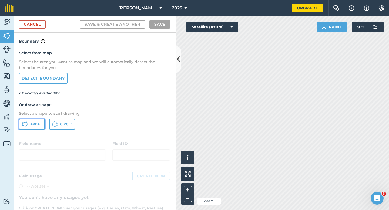
click at [39, 120] on button "Area" at bounding box center [32, 124] width 26 height 11
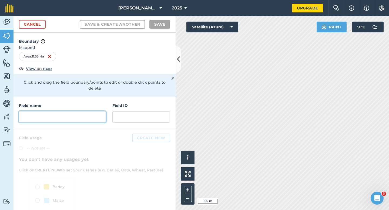
click at [81, 116] on input "text" at bounding box center [62, 116] width 87 height 11
type input "j"
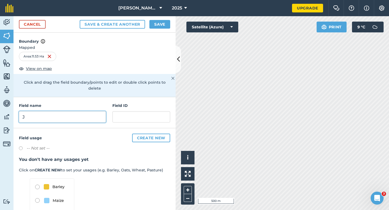
type input "J"
click at [155, 29] on div "Cancel Save & Create Another Save" at bounding box center [95, 24] width 162 height 16
click at [156, 27] on button "Save" at bounding box center [160, 24] width 21 height 9
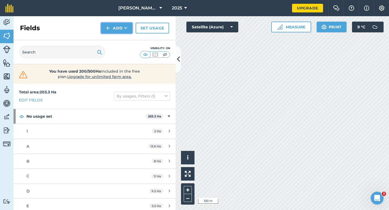
click at [115, 29] on button "Add" at bounding box center [116, 28] width 31 height 11
click at [115, 39] on link "Draw" at bounding box center [117, 40] width 30 height 12
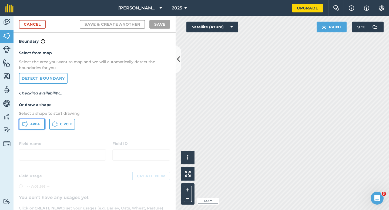
click at [28, 124] on button "Area" at bounding box center [32, 124] width 26 height 11
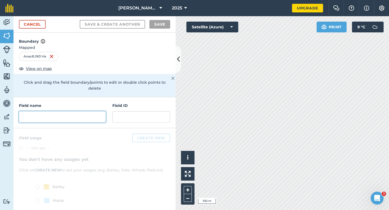
click at [86, 113] on input "text" at bounding box center [62, 116] width 87 height 11
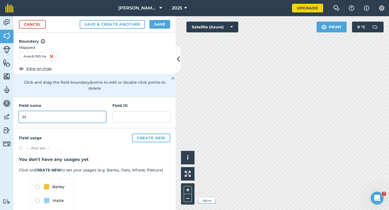
type input "H"
click at [166, 22] on button "Save" at bounding box center [160, 24] width 21 height 9
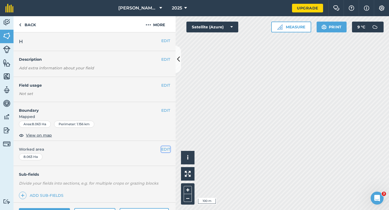
click at [166, 151] on button "EDIT" at bounding box center [165, 150] width 9 height 6
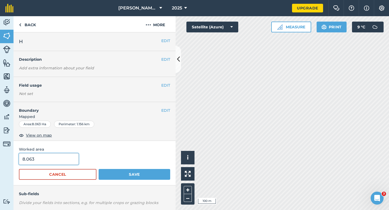
click at [58, 161] on input "8.063" at bounding box center [49, 159] width 60 height 11
type input "8"
click at [99, 169] on button "Save" at bounding box center [135, 174] width 72 height 11
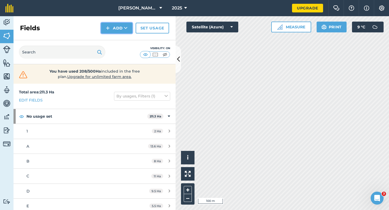
click at [115, 31] on button "Add" at bounding box center [116, 28] width 31 height 11
click at [123, 31] on button "Add" at bounding box center [116, 28] width 31 height 11
click at [123, 42] on link "Draw" at bounding box center [117, 40] width 30 height 12
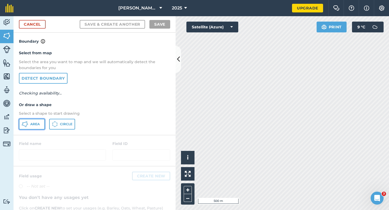
click at [45, 123] on button "Area" at bounding box center [32, 124] width 26 height 11
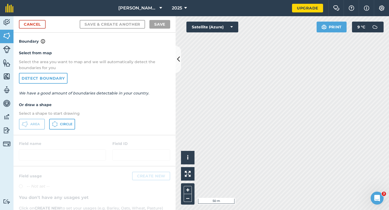
click at [30, 31] on div "Cancel Save & Create Another Save" at bounding box center [95, 24] width 162 height 16
click at [41, 27] on link "Cancel" at bounding box center [32, 24] width 27 height 9
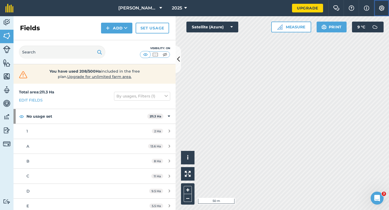
click at [389, 13] on button "Settings" at bounding box center [381, 8] width 15 height 16
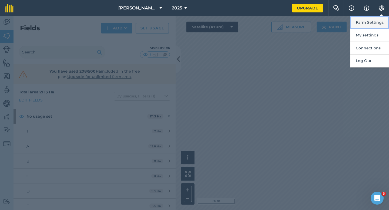
click at [380, 25] on button "Farm Settings" at bounding box center [370, 22] width 39 height 13
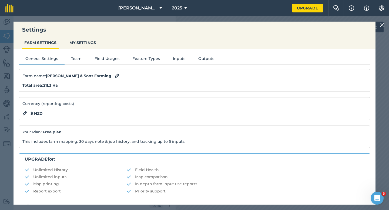
scroll to position [104, 0]
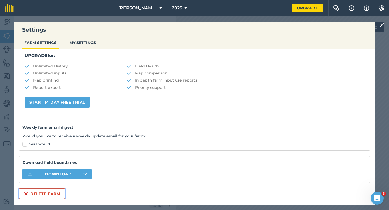
click at [45, 198] on button "Delete farm" at bounding box center [42, 194] width 46 height 11
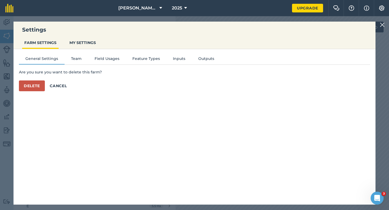
scroll to position [0, 0]
click at [41, 84] on button "Delete" at bounding box center [32, 86] width 26 height 11
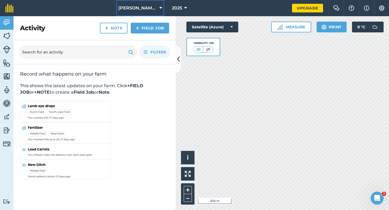
click at [142, 4] on button "[PERSON_NAME] & Sons" at bounding box center [140, 8] width 48 height 16
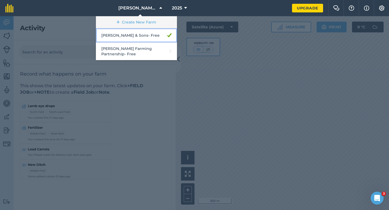
click at [142, 28] on ol "Create New Farm [PERSON_NAME] & Sons - Free [PERSON_NAME] Farming Partnership -…" at bounding box center [136, 38] width 81 height 44
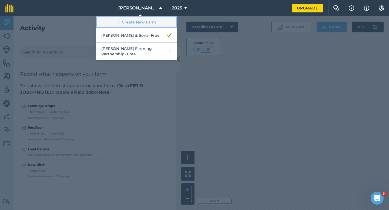
click at [141, 25] on link "Create New Farm" at bounding box center [136, 22] width 81 height 12
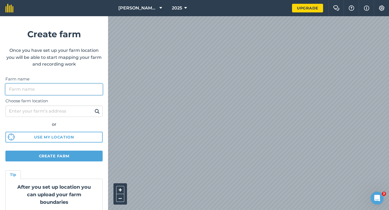
click at [99, 86] on input "Farm name" at bounding box center [53, 89] width 97 height 11
type input "[PERSON_NAME] & Sons Farming"
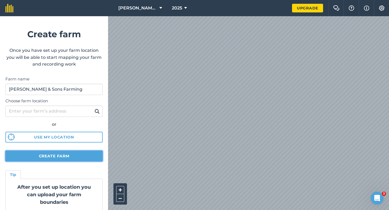
click at [84, 155] on button "Create farm" at bounding box center [53, 156] width 97 height 11
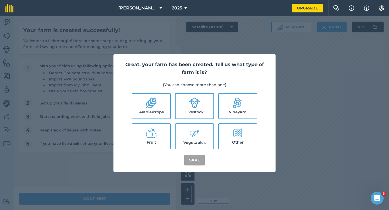
click at [148, 122] on ul "Arable/crops Livestock Vineyard Fruit Vegetables Other" at bounding box center [194, 121] width 149 height 56
click at [151, 114] on label "Arable/crops" at bounding box center [151, 106] width 38 height 25
checkbox input "true"
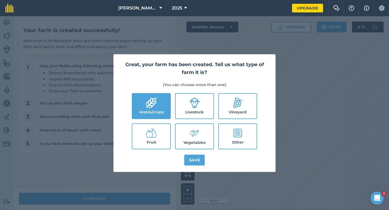
click at [177, 114] on label "Livestock" at bounding box center [195, 106] width 38 height 25
checkbox input "true"
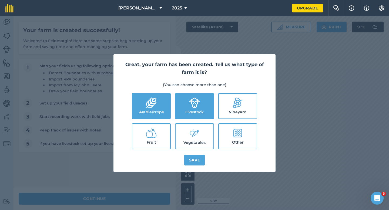
click at [182, 129] on label "Vegetables" at bounding box center [195, 136] width 38 height 25
checkbox input "true"
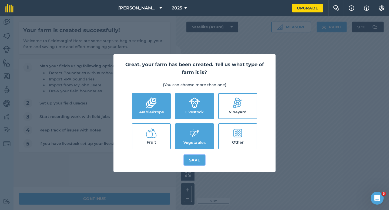
click at [194, 159] on button "Save" at bounding box center [194, 160] width 21 height 11
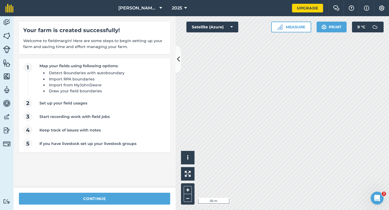
click at [149, 206] on div "continue" at bounding box center [95, 199] width 162 height 23
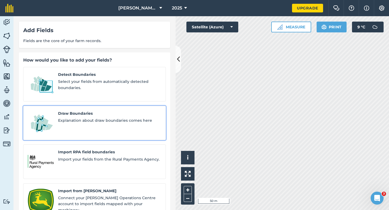
click at [59, 118] on span "Explanation about draw boundaries comes here" at bounding box center [109, 121] width 103 height 6
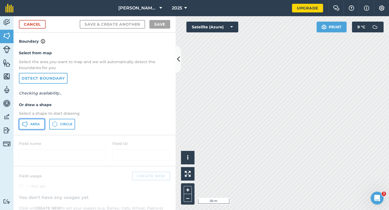
click at [30, 120] on button "Area" at bounding box center [32, 124] width 26 height 11
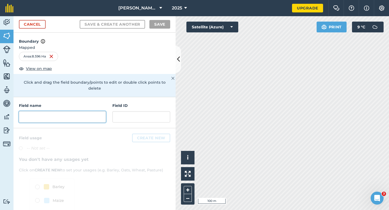
click at [67, 111] on input "text" at bounding box center [62, 116] width 87 height 11
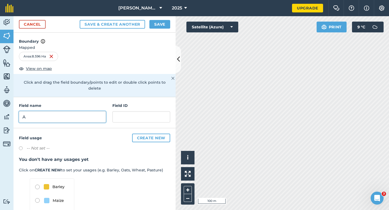
type input "A"
click at [167, 27] on button "Save" at bounding box center [160, 24] width 21 height 9
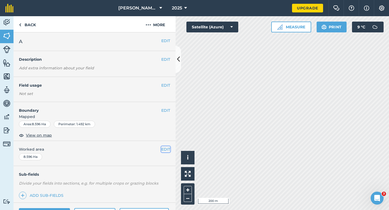
click at [165, 148] on button "EDIT" at bounding box center [165, 150] width 9 height 6
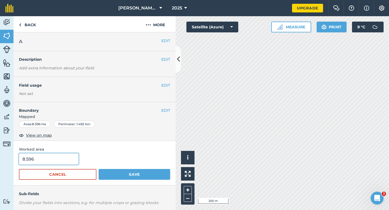
click at [61, 164] on input "8.596" at bounding box center [49, 159] width 60 height 11
type input "8.6"
click at [99, 169] on button "Save" at bounding box center [135, 174] width 72 height 11
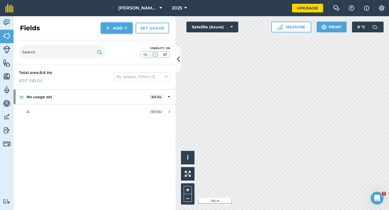
click at [110, 30] on img at bounding box center [108, 28] width 4 height 6
click at [110, 35] on link "Draw" at bounding box center [117, 40] width 30 height 12
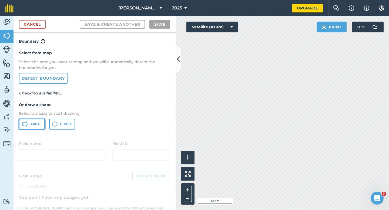
click at [34, 126] on span "Area" at bounding box center [34, 124] width 9 height 4
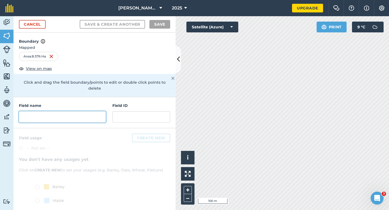
click at [85, 115] on input "text" at bounding box center [62, 116] width 87 height 11
type input "b"
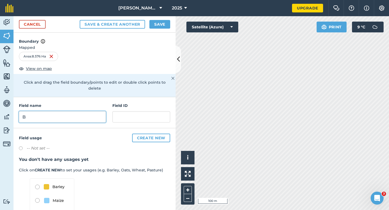
type input "B"
click at [165, 24] on button "Save" at bounding box center [160, 24] width 21 height 9
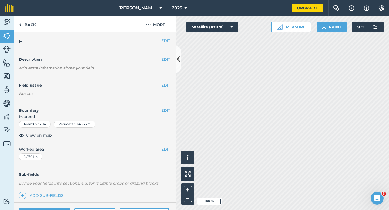
click at [159, 153] on div "EDIT Worked area 8.576 Ha" at bounding box center [95, 153] width 162 height 25
click at [164, 147] on button "EDIT" at bounding box center [165, 150] width 9 height 6
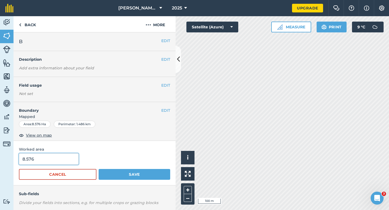
click at [54, 161] on input "8.576" at bounding box center [49, 159] width 60 height 11
type input "8.6"
click at [99, 169] on button "Save" at bounding box center [135, 174] width 72 height 11
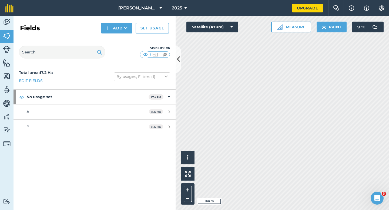
click at [117, 34] on div "Fields Add Set usage" at bounding box center [95, 28] width 162 height 24
click at [117, 29] on button "Add" at bounding box center [116, 28] width 31 height 11
click at [118, 36] on link "Draw" at bounding box center [117, 40] width 30 height 12
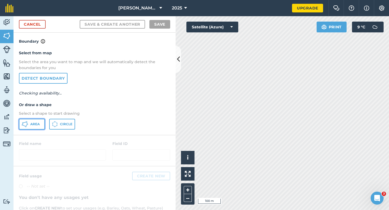
click at [39, 120] on button "Area" at bounding box center [32, 124] width 26 height 11
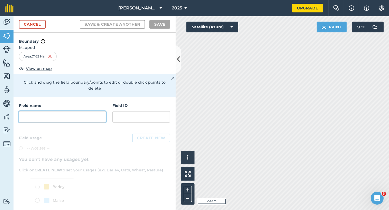
click at [97, 114] on input "text" at bounding box center [62, 116] width 87 height 11
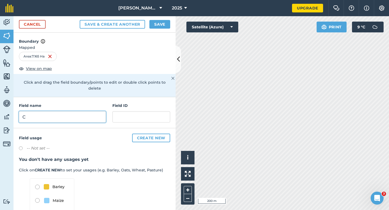
type input "C"
click at [161, 23] on button "Save" at bounding box center [160, 24] width 21 height 9
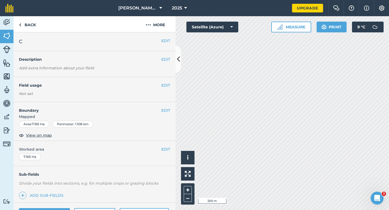
click at [169, 153] on div "EDIT Worked area 7.165 Ha" at bounding box center [95, 153] width 162 height 25
click at [168, 148] on button "EDIT" at bounding box center [165, 150] width 9 height 6
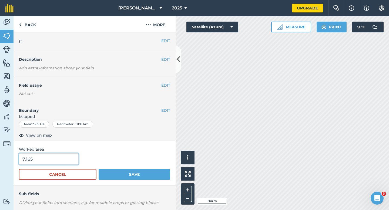
click at [50, 159] on input "7.165" at bounding box center [49, 159] width 60 height 11
type input "7.2"
click at [99, 169] on button "Save" at bounding box center [135, 174] width 72 height 11
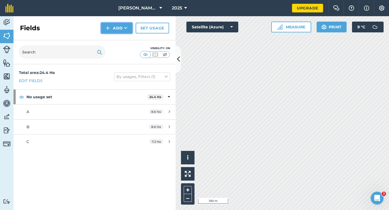
click at [110, 32] on button "Add" at bounding box center [116, 28] width 31 height 11
click at [110, 35] on link "Draw" at bounding box center [117, 40] width 30 height 12
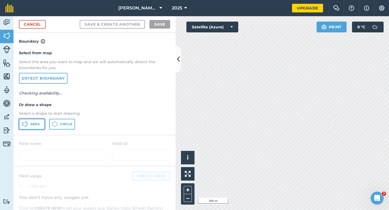
click at [35, 126] on span "Area" at bounding box center [34, 124] width 9 height 4
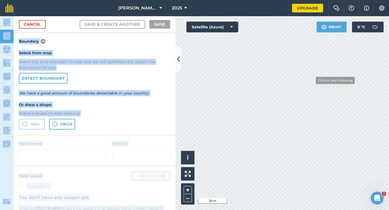
click at [335, 98] on div "[PERSON_NAME] & Sons Farming 2025 Upgrade Farm Chat Help Info Settings Map prin…" at bounding box center [194, 105] width 389 height 210
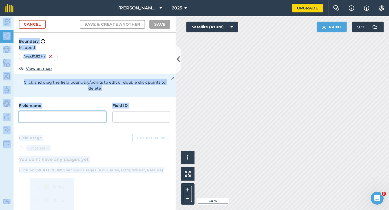
click at [92, 111] on input "text" at bounding box center [62, 116] width 87 height 11
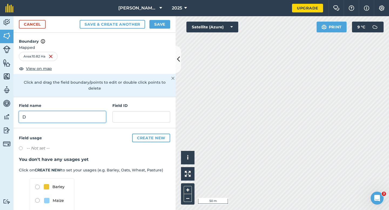
type input "D"
click at [161, 27] on button "Save" at bounding box center [160, 24] width 21 height 9
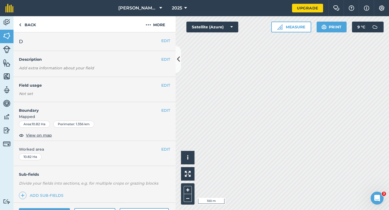
click at [172, 147] on div "EDIT Worked area 10.82 Ha" at bounding box center [95, 153] width 162 height 25
click at [166, 147] on button "EDIT" at bounding box center [165, 150] width 9 height 6
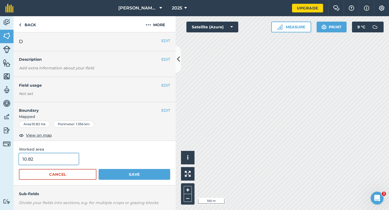
click at [63, 155] on input "10.82" at bounding box center [49, 159] width 60 height 11
click at [62, 164] on input "10.82" at bounding box center [49, 159] width 60 height 11
type input "10.8"
click at [99, 169] on button "Save" at bounding box center [135, 174] width 72 height 11
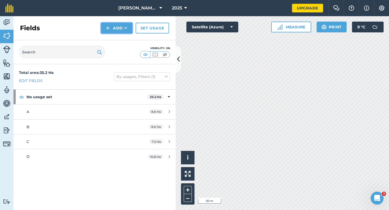
click at [108, 30] on img at bounding box center [108, 28] width 4 height 6
click at [109, 37] on link "Draw" at bounding box center [117, 40] width 30 height 12
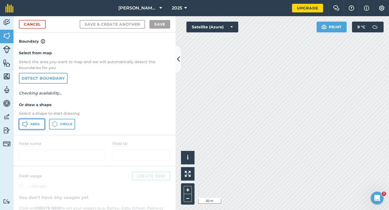
click at [36, 122] on span "Area" at bounding box center [34, 124] width 9 height 4
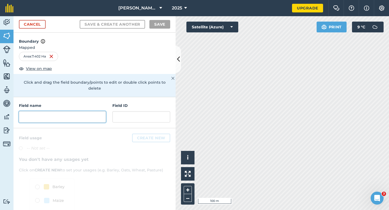
click at [80, 116] on input "text" at bounding box center [62, 116] width 87 height 11
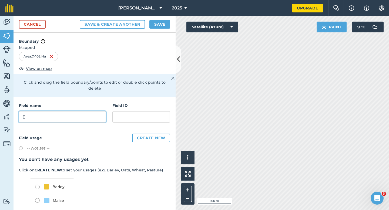
type input "E"
click at [153, 27] on button "Save" at bounding box center [160, 24] width 21 height 9
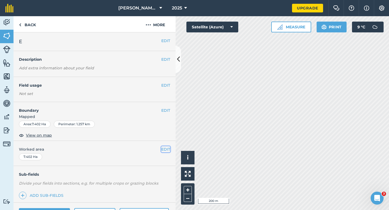
click at [168, 151] on button "EDIT" at bounding box center [165, 150] width 9 height 6
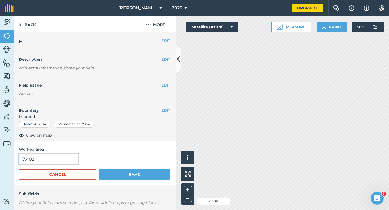
click at [72, 161] on input "7.402" at bounding box center [49, 159] width 60 height 11
type input "7.4"
click at [99, 169] on button "Save" at bounding box center [135, 174] width 72 height 11
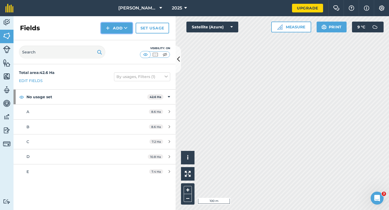
click at [118, 30] on button "Add" at bounding box center [116, 28] width 31 height 11
click at [118, 41] on link "Draw" at bounding box center [117, 40] width 30 height 12
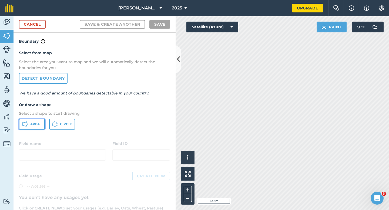
click at [22, 126] on icon at bounding box center [25, 124] width 6 height 6
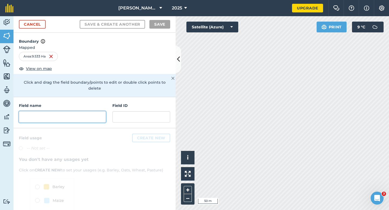
click at [90, 112] on input "text" at bounding box center [62, 116] width 87 height 11
type input "E"
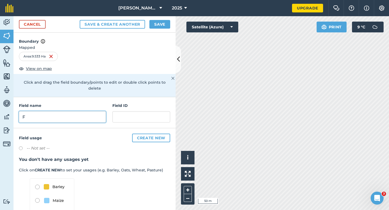
type input "F"
click at [159, 25] on button "Save" at bounding box center [160, 24] width 21 height 9
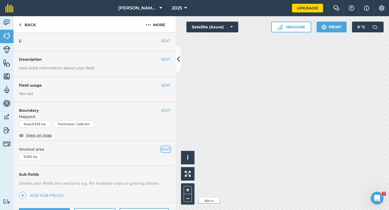
click at [167, 149] on button "EDIT" at bounding box center [165, 150] width 9 height 6
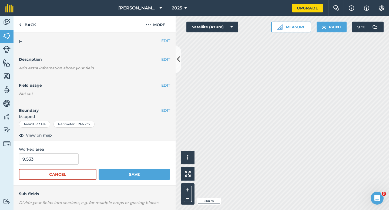
click at [54, 152] on span "Worked area" at bounding box center [94, 150] width 151 height 6
click at [54, 159] on input "9.533" at bounding box center [49, 159] width 60 height 11
type input "9.5"
click at [99, 169] on button "Save" at bounding box center [135, 174] width 72 height 11
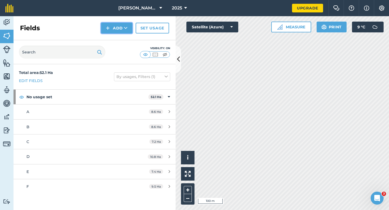
click at [111, 29] on button "Add" at bounding box center [116, 28] width 31 height 11
click at [111, 38] on link "Draw" at bounding box center [117, 40] width 30 height 12
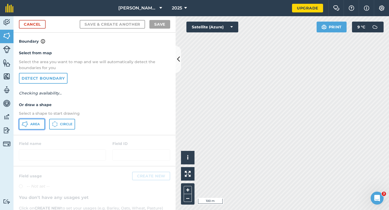
click at [34, 126] on span "Area" at bounding box center [34, 124] width 9 height 4
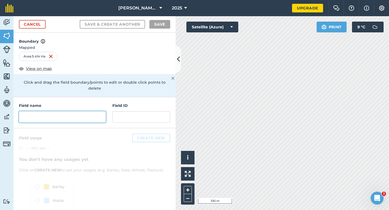
click at [77, 115] on input "text" at bounding box center [62, 116] width 87 height 11
type input "G"
click at [156, 24] on button "Save" at bounding box center [160, 24] width 21 height 9
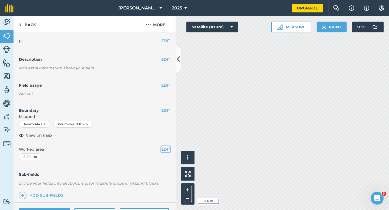
click at [166, 149] on button "EDIT" at bounding box center [165, 150] width 9 height 6
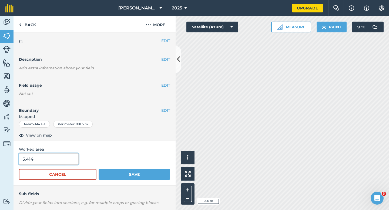
click at [40, 160] on input "5.414" at bounding box center [49, 159] width 60 height 11
type input "5.5"
click at [99, 169] on button "Save" at bounding box center [135, 174] width 72 height 11
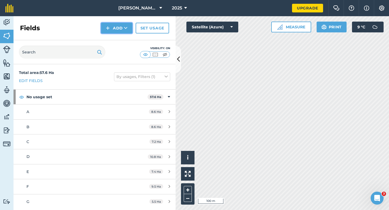
click at [106, 29] on button "Add" at bounding box center [116, 28] width 31 height 11
click at [109, 38] on link "Draw" at bounding box center [117, 40] width 30 height 12
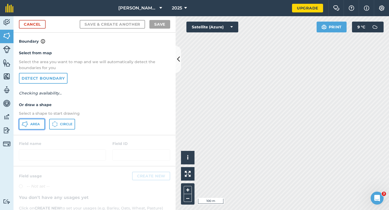
click at [36, 127] on button "Area" at bounding box center [32, 124] width 26 height 11
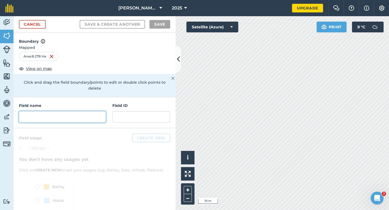
click at [77, 111] on input "text" at bounding box center [62, 116] width 87 height 11
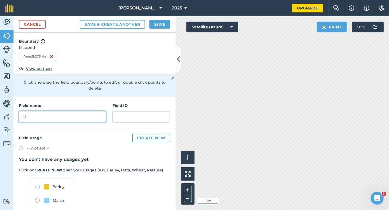
type input "H"
click at [160, 23] on button "Save" at bounding box center [160, 24] width 21 height 9
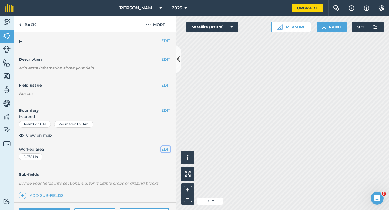
click at [165, 148] on button "EDIT" at bounding box center [165, 150] width 9 height 6
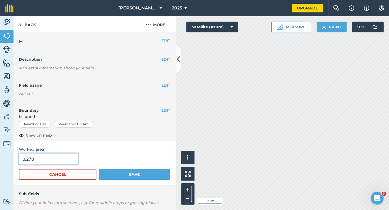
click at [49, 162] on input "8.278" at bounding box center [49, 159] width 60 height 11
type input "8.3"
click at [99, 169] on button "Save" at bounding box center [135, 174] width 72 height 11
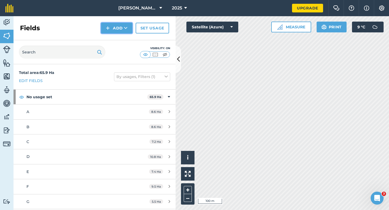
click at [110, 33] on button "Add" at bounding box center [116, 28] width 31 height 11
click at [110, 36] on link "Draw" at bounding box center [117, 40] width 30 height 12
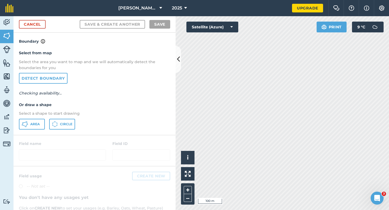
click at [42, 118] on div "Select from map Select the area you want to map and we will automatically detec…" at bounding box center [95, 90] width 162 height 90
click at [34, 120] on button "Area" at bounding box center [32, 124] width 26 height 11
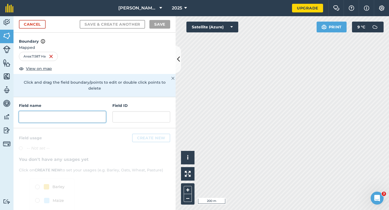
click at [79, 111] on input "text" at bounding box center [62, 116] width 87 height 11
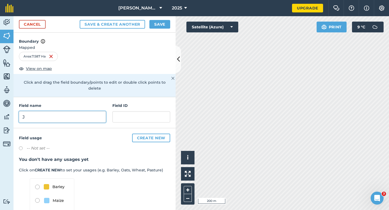
type input "J"
click at [157, 24] on button "Save" at bounding box center [160, 24] width 21 height 9
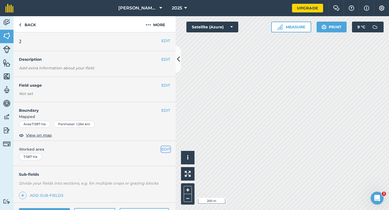
click at [162, 150] on button "EDIT" at bounding box center [165, 150] width 9 height 6
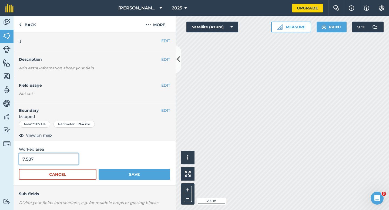
click at [53, 160] on input "7.587" at bounding box center [49, 159] width 60 height 11
type input "7.6"
click at [99, 169] on button "Save" at bounding box center [135, 174] width 72 height 11
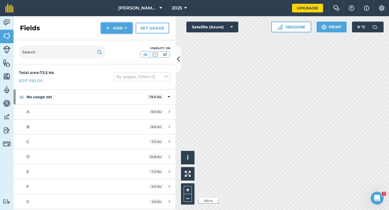
click at [117, 29] on button "Add" at bounding box center [116, 28] width 31 height 11
click at [117, 39] on link "Draw" at bounding box center [117, 40] width 30 height 12
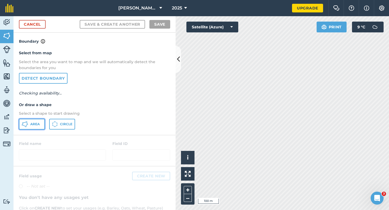
click at [30, 130] on button "Area" at bounding box center [32, 124] width 26 height 11
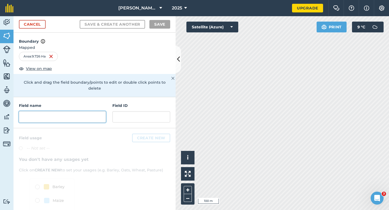
click at [90, 111] on input "text" at bounding box center [62, 116] width 87 height 11
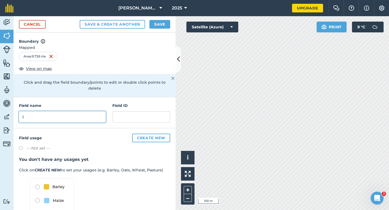
type input "I"
click at [158, 25] on button "Save" at bounding box center [160, 24] width 21 height 9
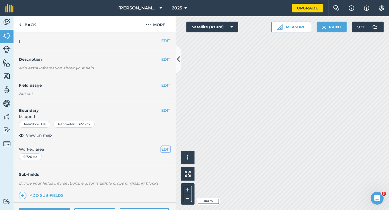
click at [166, 150] on button "EDIT" at bounding box center [165, 150] width 9 height 6
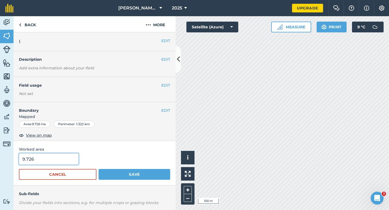
click at [50, 157] on input "9.726" at bounding box center [49, 159] width 60 height 11
type input "10"
click at [99, 169] on button "Save" at bounding box center [135, 174] width 72 height 11
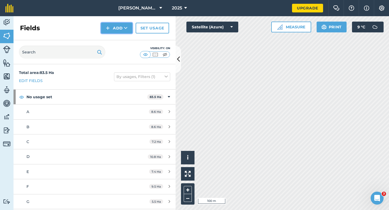
click at [130, 32] on button "Add" at bounding box center [116, 28] width 31 height 11
click at [128, 38] on link "Draw" at bounding box center [117, 40] width 30 height 12
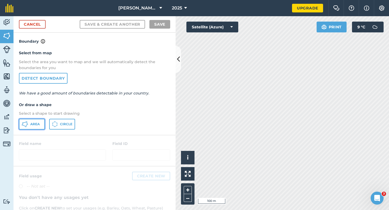
click at [31, 124] on span "Area" at bounding box center [34, 124] width 9 height 4
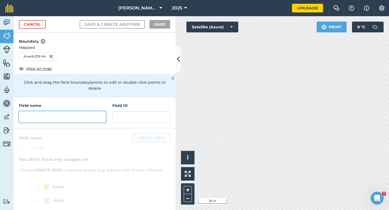
click at [54, 111] on input "text" at bounding box center [62, 116] width 87 height 11
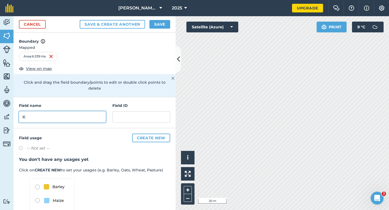
type input "K"
click at [159, 21] on button "Save" at bounding box center [160, 24] width 21 height 9
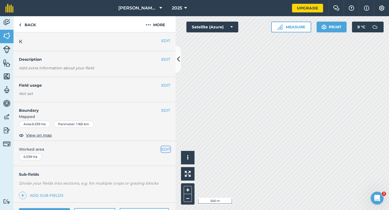
click at [164, 149] on button "EDIT" at bounding box center [165, 150] width 9 height 6
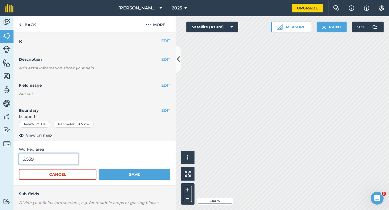
click at [66, 157] on input "6.539" at bounding box center [49, 159] width 60 height 11
click at [66, 160] on input "6.539" at bounding box center [49, 159] width 60 height 11
type input "6.5"
click at [99, 169] on button "Save" at bounding box center [135, 174] width 72 height 11
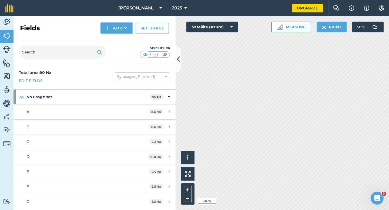
click at [109, 24] on button "Add" at bounding box center [116, 28] width 31 height 11
click at [109, 35] on link "Draw" at bounding box center [117, 40] width 30 height 12
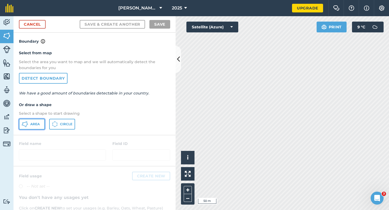
click at [38, 120] on button "Area" at bounding box center [32, 124] width 26 height 11
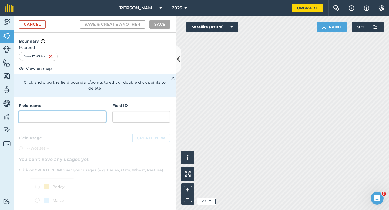
click at [101, 114] on input "text" at bounding box center [62, 116] width 87 height 11
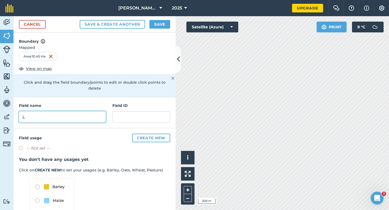
type input "L"
click at [159, 27] on button "Save" at bounding box center [160, 24] width 21 height 9
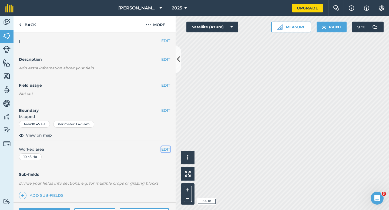
click at [167, 149] on button "EDIT" at bounding box center [165, 150] width 9 height 6
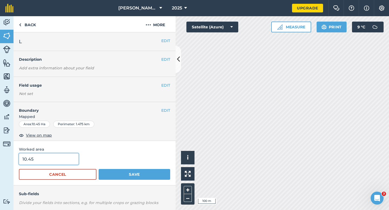
click at [52, 164] on input "10.45" at bounding box center [49, 159] width 60 height 11
type input "10.5"
click at [99, 169] on button "Save" at bounding box center [135, 174] width 72 height 11
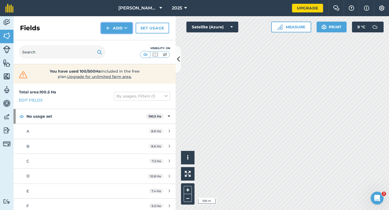
click at [110, 29] on button "Add" at bounding box center [116, 28] width 31 height 11
click at [110, 38] on link "Draw" at bounding box center [117, 40] width 30 height 12
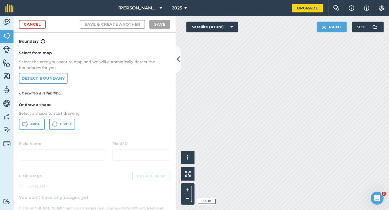
click at [29, 131] on div "Select from map Select the area you want to map and we will automatically detec…" at bounding box center [95, 90] width 162 height 90
click at [32, 123] on span "Area" at bounding box center [34, 124] width 9 height 4
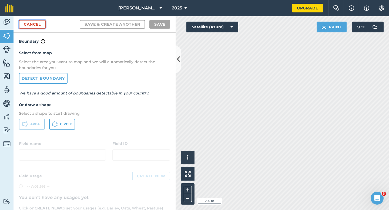
click at [42, 26] on link "Cancel" at bounding box center [32, 24] width 27 height 9
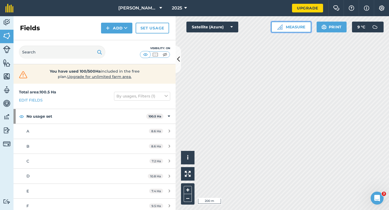
click at [292, 30] on button "Measure" at bounding box center [291, 27] width 40 height 11
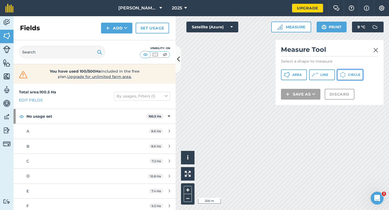
click at [344, 78] on icon at bounding box center [343, 75] width 6 height 6
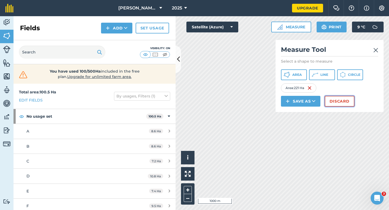
click at [337, 99] on button "Discard" at bounding box center [340, 101] width 30 height 11
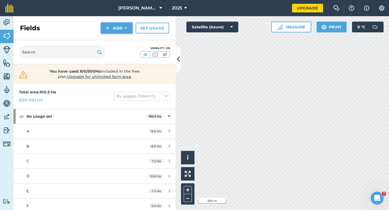
click at [112, 33] on button "Add" at bounding box center [116, 28] width 31 height 11
click at [112, 36] on link "Draw" at bounding box center [117, 40] width 30 height 12
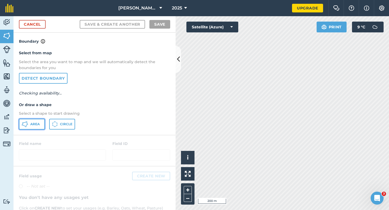
click at [40, 129] on button "Area" at bounding box center [32, 124] width 26 height 11
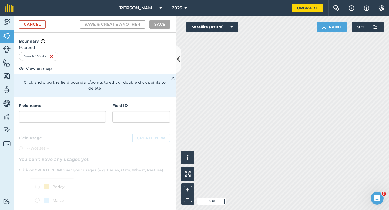
scroll to position [11, 0]
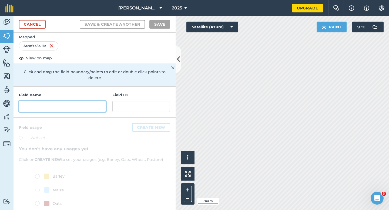
click at [89, 101] on input "text" at bounding box center [62, 106] width 87 height 11
click at [84, 101] on input "text" at bounding box center [62, 106] width 87 height 11
type input "P"
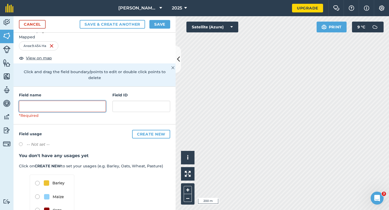
type input "O"
type input "P"
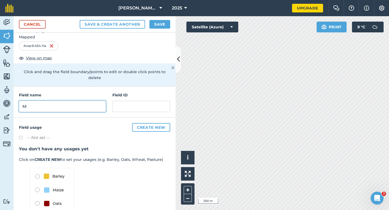
type input "M"
click at [155, 21] on button "Save" at bounding box center [160, 24] width 21 height 9
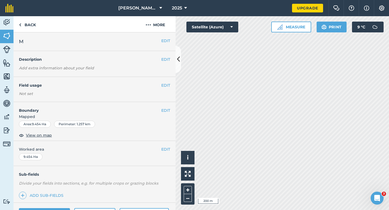
click at [166, 144] on div "EDIT Worked area 9.454 Ha" at bounding box center [95, 153] width 162 height 25
click at [166, 146] on div "EDIT Worked area 9.454 Ha" at bounding box center [95, 153] width 162 height 25
click at [163, 147] on button "EDIT" at bounding box center [165, 150] width 9 height 6
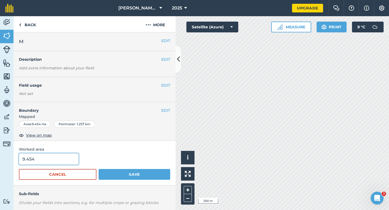
click at [70, 164] on input "9.454" at bounding box center [49, 159] width 60 height 11
type input "9.5"
click at [99, 169] on button "Save" at bounding box center [135, 174] width 72 height 11
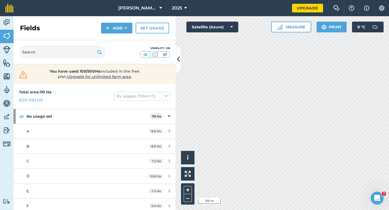
click at [112, 34] on div "Fields Add Set usage" at bounding box center [95, 28] width 162 height 24
click at [112, 24] on button "Add" at bounding box center [116, 28] width 31 height 11
click at [115, 37] on link "Draw" at bounding box center [117, 40] width 30 height 12
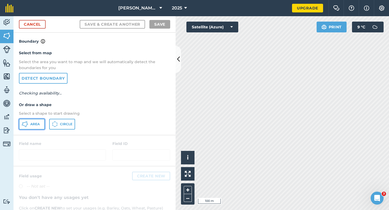
click at [30, 127] on button "Area" at bounding box center [32, 124] width 26 height 11
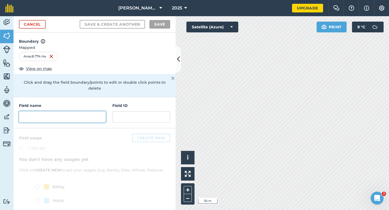
click at [79, 112] on input "text" at bounding box center [62, 116] width 87 height 11
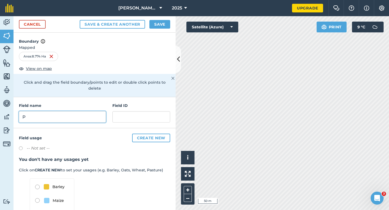
type input "P"
click at [159, 25] on button "Save" at bounding box center [160, 24] width 21 height 9
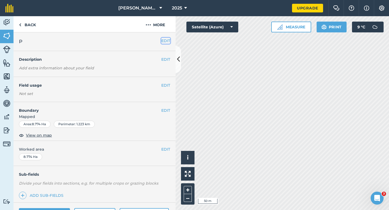
click at [164, 40] on button "EDIT" at bounding box center [165, 41] width 9 height 6
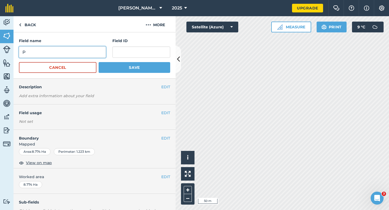
click at [71, 57] on input "P" at bounding box center [62, 52] width 87 height 11
type input "O"
click at [99, 62] on button "Save" at bounding box center [135, 67] width 72 height 11
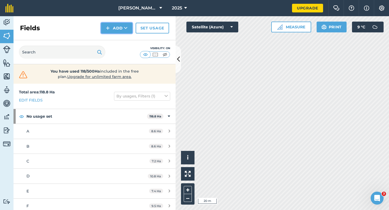
click at [119, 26] on button "Add" at bounding box center [116, 28] width 31 height 11
click at [118, 47] on link "Import" at bounding box center [117, 53] width 30 height 12
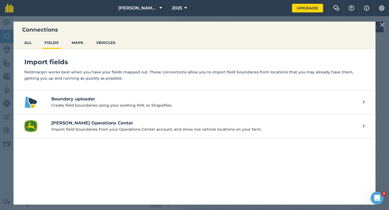
click at [380, 25] on img at bounding box center [382, 25] width 5 height 6
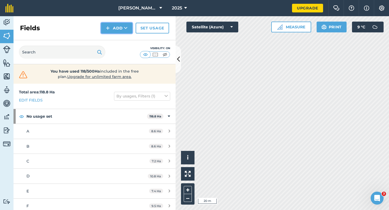
click at [107, 29] on img at bounding box center [108, 28] width 4 height 6
click at [108, 40] on link "Draw" at bounding box center [117, 40] width 30 height 12
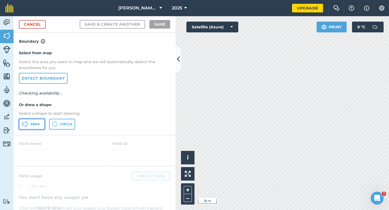
click at [41, 124] on button "Area" at bounding box center [32, 124] width 26 height 11
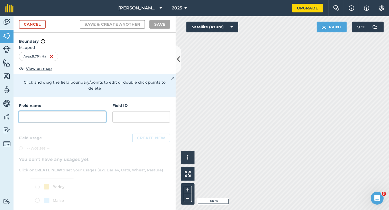
click at [99, 111] on input "text" at bounding box center [62, 116] width 87 height 11
type input "O"
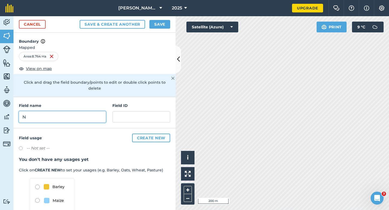
type input "N"
click at [161, 20] on div "Cancel Save & Create Another Save" at bounding box center [95, 24] width 162 height 16
click at [168, 27] on button "Save" at bounding box center [160, 24] width 21 height 9
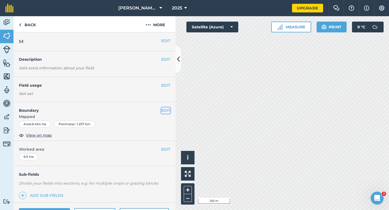
click at [170, 111] on button "EDIT" at bounding box center [165, 111] width 9 height 6
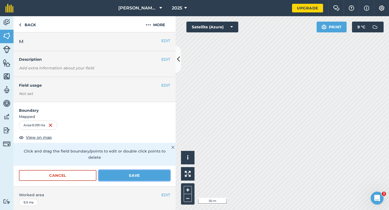
click at [167, 172] on button "Save" at bounding box center [135, 175] width 72 height 11
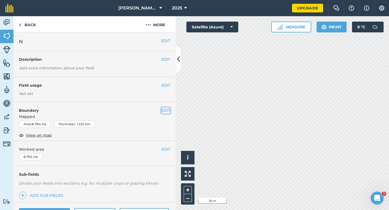
click at [170, 112] on button "EDIT" at bounding box center [165, 111] width 9 height 6
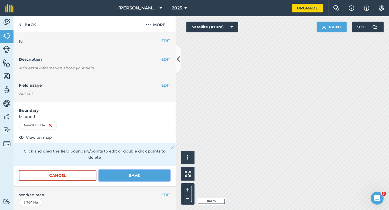
click at [155, 171] on button "Save" at bounding box center [135, 175] width 72 height 11
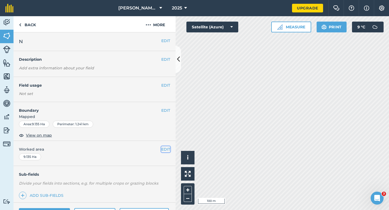
click at [168, 152] on button "EDIT" at bounding box center [165, 150] width 9 height 6
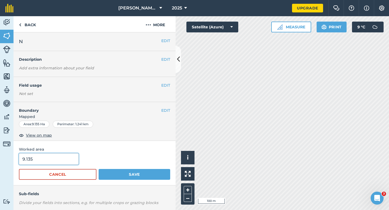
type input "9"
click at [50, 160] on input "9" at bounding box center [49, 159] width 60 height 11
click at [99, 169] on button "Save" at bounding box center [135, 174] width 72 height 11
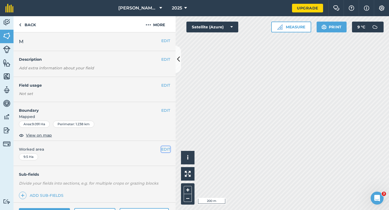
click at [167, 150] on button "EDIT" at bounding box center [165, 150] width 9 height 6
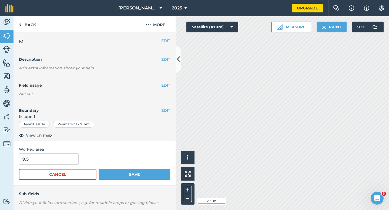
click at [45, 167] on form "9.5 Cancel Save" at bounding box center [94, 167] width 151 height 26
type input "9"
click at [45, 163] on input "9" at bounding box center [49, 159] width 60 height 11
click at [99, 169] on button "Save" at bounding box center [135, 174] width 72 height 11
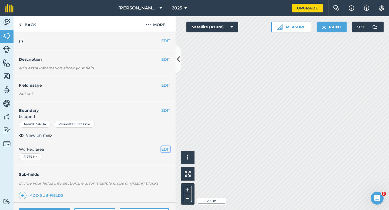
click at [169, 151] on button "EDIT" at bounding box center [165, 150] width 9 height 6
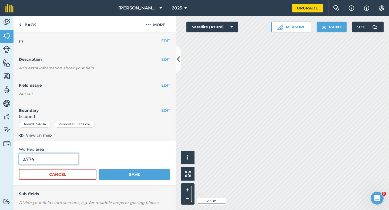
click at [67, 159] on input "8.774" at bounding box center [49, 159] width 60 height 11
type input "8.8"
click at [99, 169] on button "Save" at bounding box center [135, 174] width 72 height 11
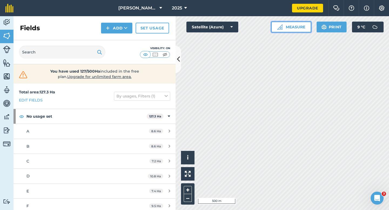
click at [280, 32] on button "Measure" at bounding box center [291, 27] width 40 height 11
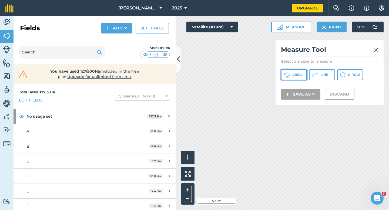
click at [288, 73] on icon at bounding box center [287, 75] width 6 height 6
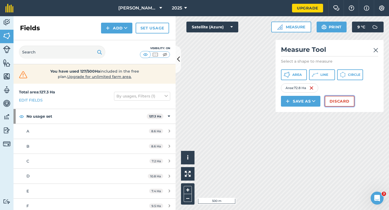
click at [334, 104] on button "Discard" at bounding box center [340, 101] width 30 height 11
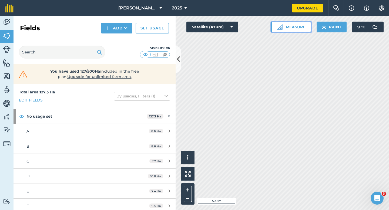
click at [290, 30] on button "Measure" at bounding box center [291, 27] width 40 height 11
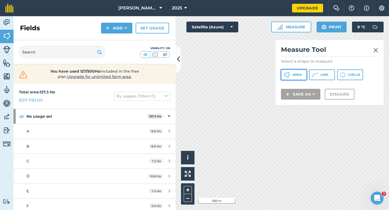
click at [289, 80] on button "Area" at bounding box center [294, 74] width 26 height 11
click at [289, 75] on icon at bounding box center [289, 74] width 1 height 1
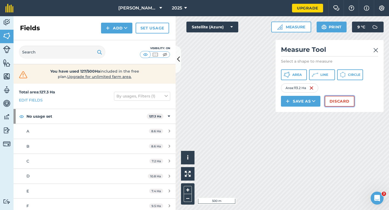
click at [337, 99] on button "Discard" at bounding box center [340, 101] width 30 height 11
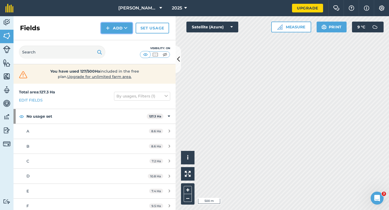
click at [108, 27] on img at bounding box center [108, 28] width 4 height 6
click at [115, 38] on link "Draw" at bounding box center [117, 40] width 30 height 12
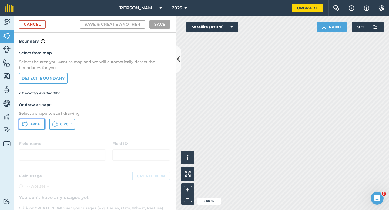
click at [34, 127] on button "Area" at bounding box center [32, 124] width 26 height 11
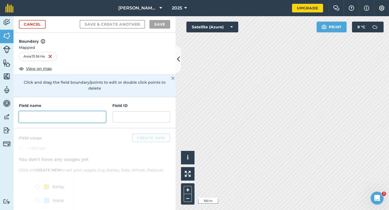
click at [84, 111] on input "text" at bounding box center [62, 116] width 87 height 11
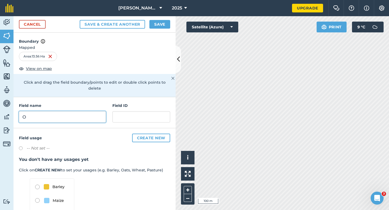
type input "O"
click at [163, 23] on button "Save" at bounding box center [160, 24] width 21 height 9
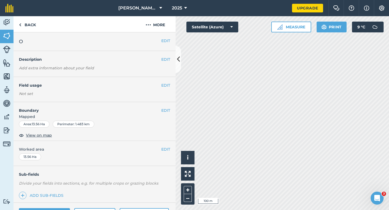
click at [164, 44] on div "EDIT O" at bounding box center [95, 41] width 162 height 19
click at [165, 39] on button "EDIT" at bounding box center [165, 41] width 9 height 6
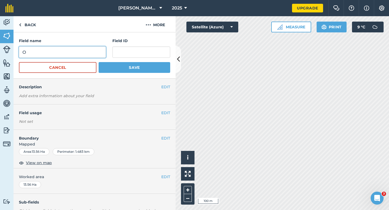
click at [92, 53] on input "O" at bounding box center [62, 52] width 87 height 11
type input "P"
click at [99, 62] on button "Save" at bounding box center [135, 67] width 72 height 11
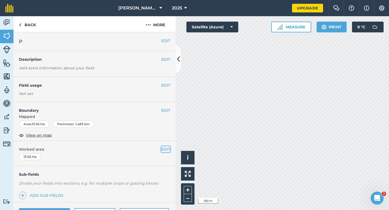
click at [166, 148] on button "EDIT" at bounding box center [165, 150] width 9 height 6
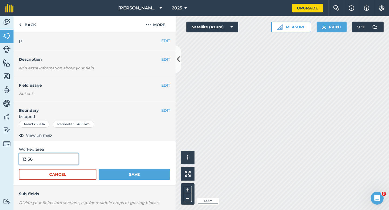
click at [44, 164] on input "13.56" at bounding box center [49, 159] width 60 height 11
type input "13.6"
click at [99, 169] on button "Save" at bounding box center [135, 174] width 72 height 11
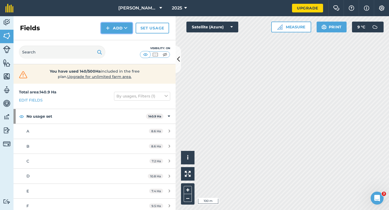
click at [119, 29] on button "Add" at bounding box center [116, 28] width 31 height 11
click at [119, 44] on link "Draw" at bounding box center [117, 40] width 30 height 12
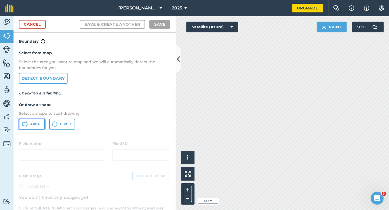
click at [34, 124] on span "Area" at bounding box center [34, 124] width 9 height 4
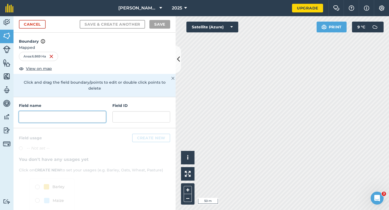
click at [78, 113] on input "text" at bounding box center [62, 116] width 87 height 11
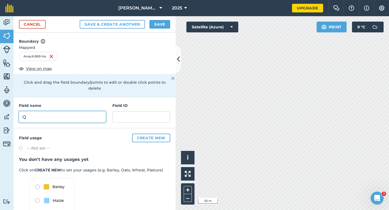
type input "Q"
click at [163, 25] on button "Save" at bounding box center [160, 24] width 21 height 9
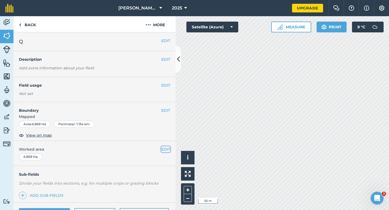
click at [167, 151] on button "EDIT" at bounding box center [165, 150] width 9 height 6
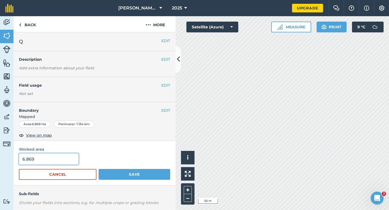
click at [67, 155] on input "6.869" at bounding box center [49, 159] width 60 height 11
type input "7"
click at [99, 169] on button "Save" at bounding box center [135, 174] width 72 height 11
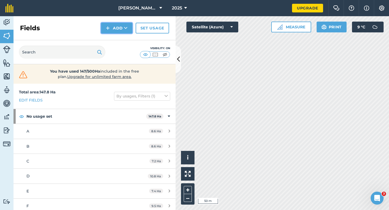
click at [112, 30] on button "Add" at bounding box center [116, 28] width 31 height 11
click at [112, 39] on link "Draw" at bounding box center [117, 40] width 30 height 12
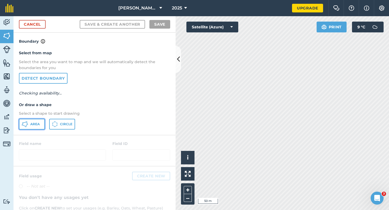
click at [39, 120] on button "Area" at bounding box center [32, 124] width 26 height 11
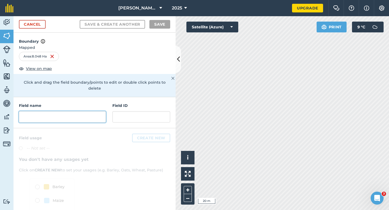
click at [79, 114] on input "text" at bounding box center [62, 116] width 87 height 11
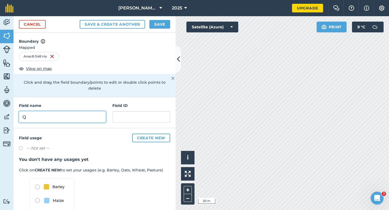
type input "Q"
click at [156, 24] on button "Save" at bounding box center [160, 24] width 21 height 9
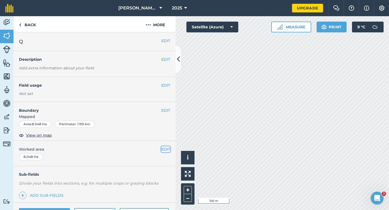
click at [165, 151] on button "EDIT" at bounding box center [165, 150] width 9 height 6
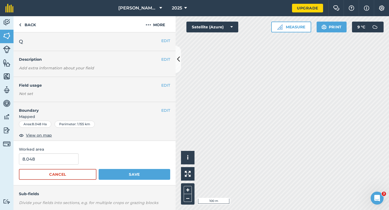
click at [74, 151] on span "Worked area" at bounding box center [94, 150] width 151 height 6
click at [72, 158] on input "8.048" at bounding box center [49, 159] width 60 height 11
type input "8"
click at [99, 169] on button "Save" at bounding box center [135, 174] width 72 height 11
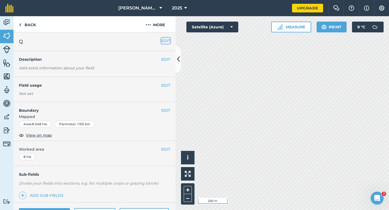
click at [164, 42] on button "EDIT" at bounding box center [165, 41] width 9 height 6
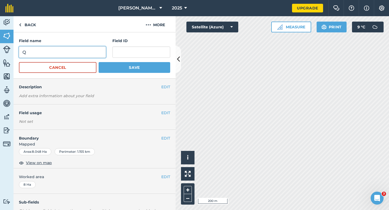
click at [86, 58] on input "Q" at bounding box center [62, 52] width 87 height 11
type input "R"
click at [99, 62] on button "Save" at bounding box center [135, 67] width 72 height 11
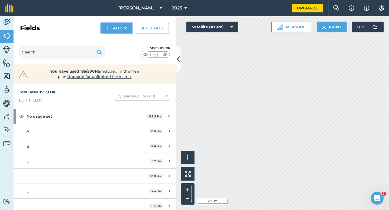
click at [122, 28] on button "Add" at bounding box center [116, 28] width 31 height 11
click at [121, 37] on link "Draw" at bounding box center [117, 40] width 30 height 12
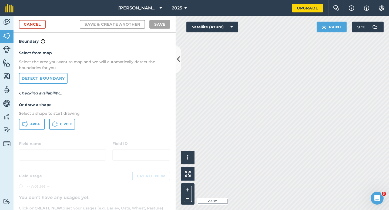
click at [48, 123] on div "Area Circle" at bounding box center [94, 124] width 151 height 11
click at [39, 123] on span "Area" at bounding box center [34, 124] width 9 height 4
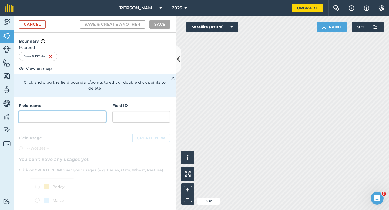
click at [79, 112] on input "text" at bounding box center [62, 116] width 87 height 11
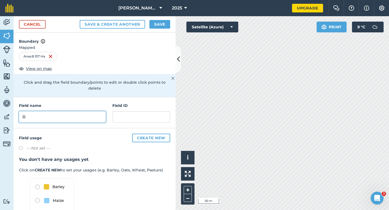
type input "R"
click at [159, 27] on button "Save" at bounding box center [160, 24] width 21 height 9
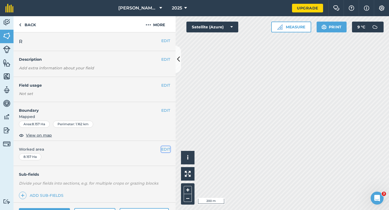
click at [170, 152] on button "EDIT" at bounding box center [165, 150] width 9 height 6
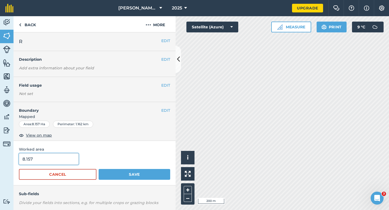
click at [61, 163] on input "8.157" at bounding box center [49, 159] width 60 height 11
type input "8.2"
click at [99, 169] on button "Save" at bounding box center [135, 174] width 72 height 11
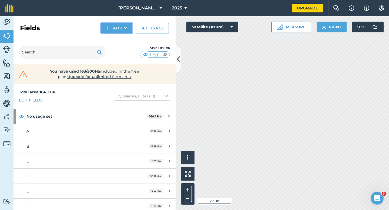
click at [120, 31] on button "Add" at bounding box center [116, 28] width 31 height 11
click at [120, 36] on link "Draw" at bounding box center [117, 40] width 30 height 12
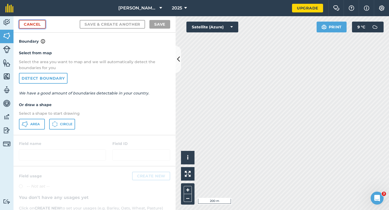
click at [31, 22] on link "Cancel" at bounding box center [32, 24] width 27 height 9
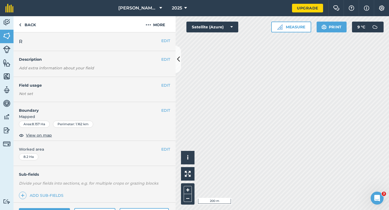
click at [164, 145] on div "EDIT Worked area 8.2 Ha" at bounding box center [95, 153] width 162 height 25
click at [162, 149] on button "EDIT" at bounding box center [165, 150] width 9 height 6
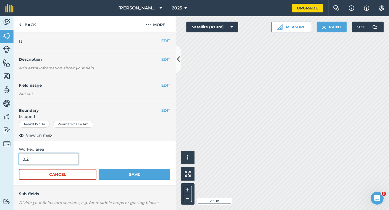
click at [67, 163] on input "8.2" at bounding box center [49, 159] width 60 height 11
type input "8"
click at [99, 169] on button "Save" at bounding box center [135, 174] width 72 height 11
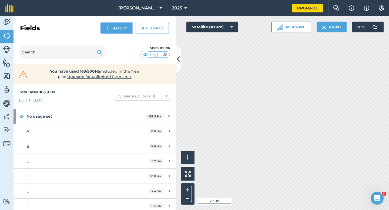
click at [114, 30] on button "Add" at bounding box center [116, 28] width 31 height 11
click at [114, 39] on link "Draw" at bounding box center [117, 40] width 30 height 12
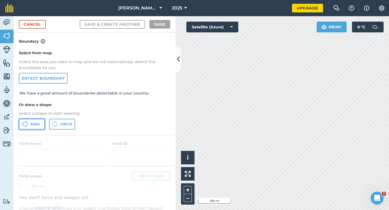
click at [33, 129] on button "Area" at bounding box center [32, 124] width 26 height 11
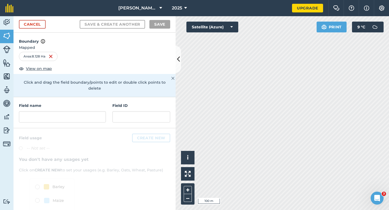
click at [89, 105] on div "Field name" at bounding box center [62, 113] width 87 height 20
click at [89, 114] on input "text" at bounding box center [62, 116] width 87 height 11
type input "R"
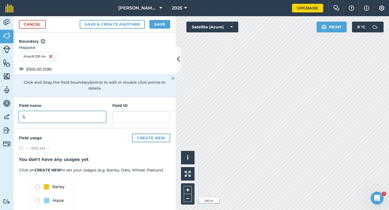
type input "S"
click at [157, 26] on button "Save" at bounding box center [160, 24] width 21 height 9
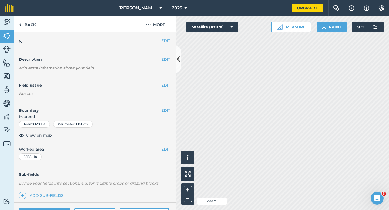
click at [171, 148] on div "EDIT Worked area 8.128 Ha" at bounding box center [95, 153] width 162 height 25
click at [169, 148] on button "EDIT" at bounding box center [165, 150] width 9 height 6
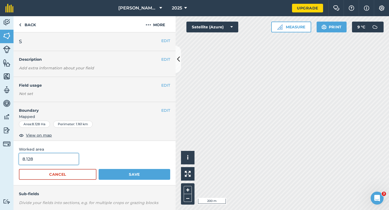
click at [62, 154] on input "8.128" at bounding box center [49, 159] width 60 height 11
type input "8"
click at [99, 169] on button "Save" at bounding box center [135, 174] width 72 height 11
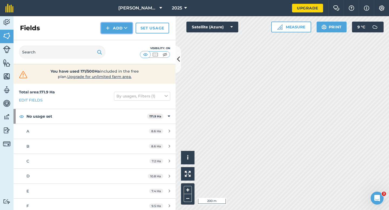
click at [104, 28] on button "Add" at bounding box center [116, 28] width 31 height 11
click at [108, 37] on link "Draw" at bounding box center [117, 40] width 30 height 12
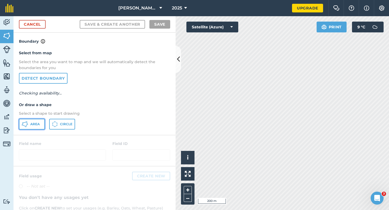
click at [37, 122] on span "Area" at bounding box center [34, 124] width 9 height 4
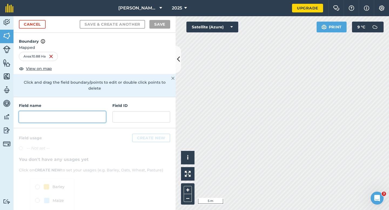
click at [92, 111] on input "text" at bounding box center [62, 116] width 87 height 11
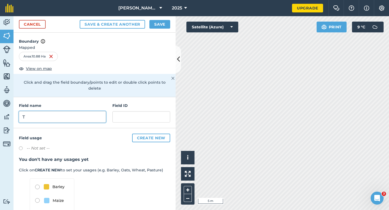
type input "T"
click at [161, 26] on button "Save" at bounding box center [160, 24] width 21 height 9
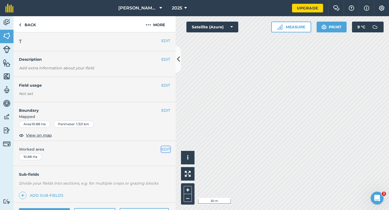
click at [165, 150] on button "EDIT" at bounding box center [165, 150] width 9 height 6
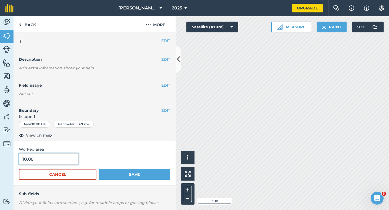
click at [70, 164] on input "10.88" at bounding box center [49, 159] width 60 height 11
type input "11"
click at [99, 169] on button "Save" at bounding box center [135, 174] width 72 height 11
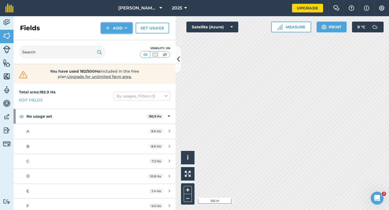
click at [118, 31] on button "Add" at bounding box center [116, 28] width 31 height 11
click at [118, 37] on link "Draw" at bounding box center [117, 40] width 30 height 12
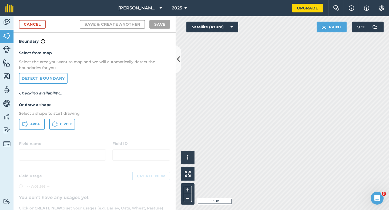
click at [45, 123] on div "Area Circle" at bounding box center [94, 124] width 151 height 11
click at [34, 126] on span "Area" at bounding box center [34, 124] width 9 height 4
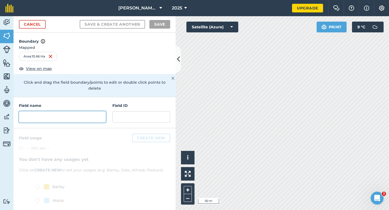
click at [72, 116] on input "text" at bounding box center [62, 116] width 87 height 11
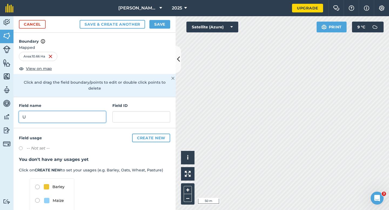
type input "U"
click at [156, 22] on button "Save" at bounding box center [160, 24] width 21 height 9
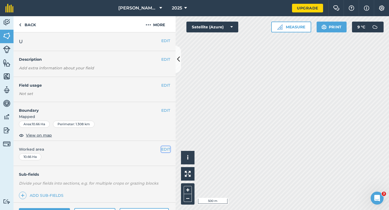
click at [165, 148] on button "EDIT" at bounding box center [165, 150] width 9 height 6
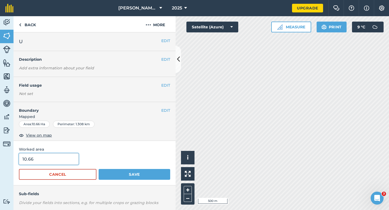
click at [66, 163] on input "10.66" at bounding box center [49, 159] width 60 height 11
type input "11"
click at [99, 169] on button "Save" at bounding box center [135, 174] width 72 height 11
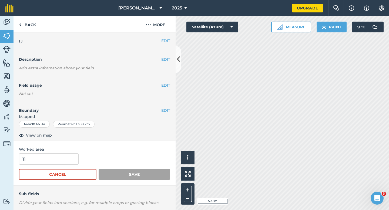
click at [157, 151] on span "Worked area" at bounding box center [94, 150] width 151 height 6
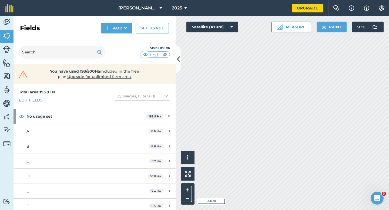
click at [109, 35] on div "Fields Add Set usage" at bounding box center [95, 28] width 162 height 24
click at [110, 31] on button "Add" at bounding box center [116, 28] width 31 height 11
click at [112, 39] on link "Draw" at bounding box center [117, 40] width 30 height 12
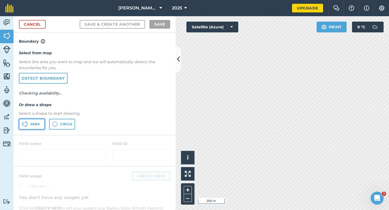
drag, startPoint x: 35, startPoint y: 125, endPoint x: 38, endPoint y: 125, distance: 2.7
click at [35, 125] on span "Area" at bounding box center [34, 124] width 9 height 4
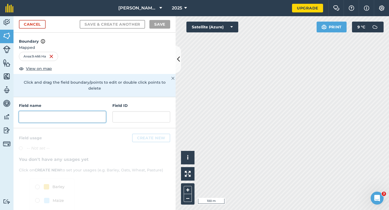
click at [81, 111] on input "text" at bounding box center [62, 116] width 87 height 11
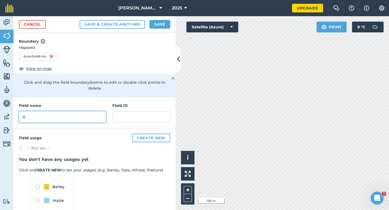
type input "V"
click at [168, 28] on button "Save" at bounding box center [160, 24] width 21 height 9
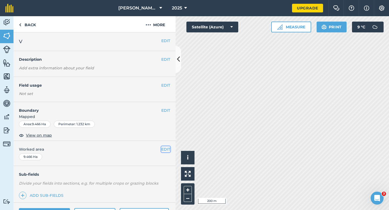
click at [165, 150] on button "EDIT" at bounding box center [165, 150] width 9 height 6
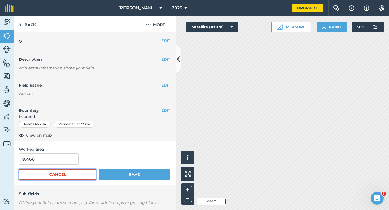
click at [47, 174] on button "Cancel" at bounding box center [58, 174] width 78 height 11
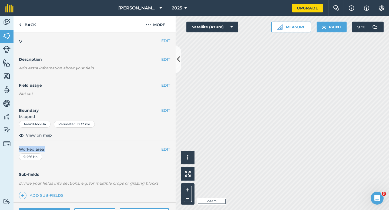
click at [169, 153] on div "EDIT Worked area 9.466 Ha" at bounding box center [95, 153] width 162 height 25
click at [165, 150] on button "EDIT" at bounding box center [165, 150] width 9 height 6
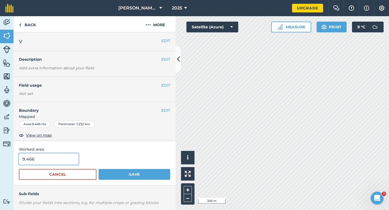
click at [67, 159] on input "9.466" at bounding box center [49, 159] width 60 height 11
type input "9.5"
click at [99, 169] on button "Save" at bounding box center [135, 174] width 72 height 11
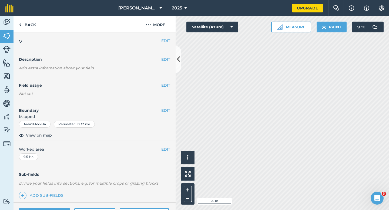
click at [171, 108] on div "EDIT Boundary Mapped Area : 9.466 Ha Perimeter : 1.232 km View on map" at bounding box center [95, 121] width 162 height 39
click at [170, 108] on button "EDIT" at bounding box center [165, 111] width 9 height 6
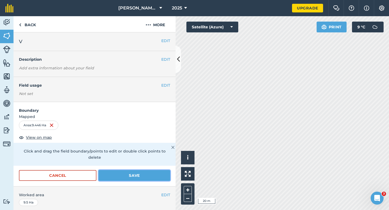
click at [107, 170] on button "Save" at bounding box center [135, 175] width 72 height 11
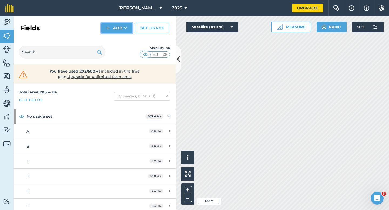
click at [113, 31] on button "Add" at bounding box center [116, 28] width 31 height 11
click at [113, 36] on link "Draw" at bounding box center [117, 40] width 30 height 12
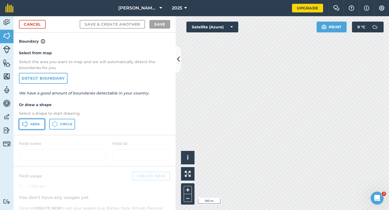
click at [35, 120] on button "Area" at bounding box center [32, 124] width 26 height 11
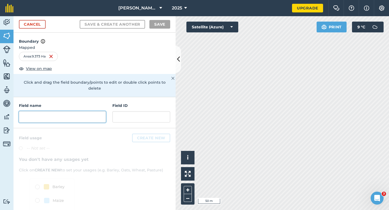
click at [84, 111] on input "text" at bounding box center [62, 116] width 87 height 11
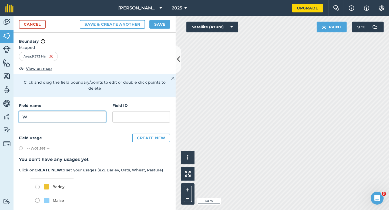
type input "W"
click at [80, 20] on button "Save & Create Another" at bounding box center [112, 24] width 65 height 9
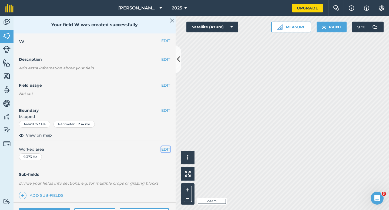
click at [168, 151] on button "EDIT" at bounding box center [165, 150] width 9 height 6
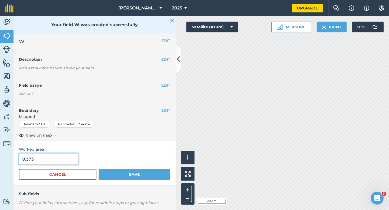
click at [54, 159] on input "9.373" at bounding box center [49, 159] width 60 height 11
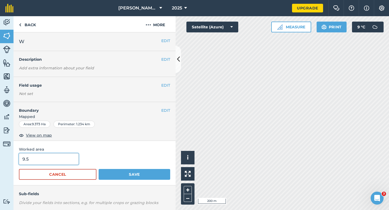
type input "9.5"
click at [99, 169] on button "Save" at bounding box center [135, 174] width 72 height 11
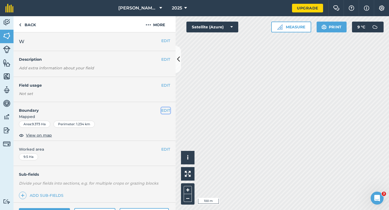
click at [166, 111] on button "EDIT" at bounding box center [165, 111] width 9 height 6
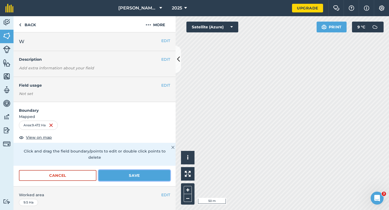
click at [141, 170] on button "Save" at bounding box center [135, 175] width 72 height 11
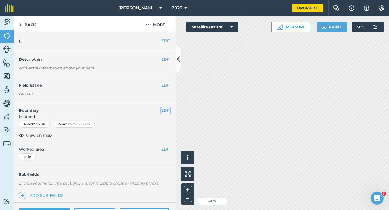
click at [170, 110] on button "EDIT" at bounding box center [165, 111] width 9 height 6
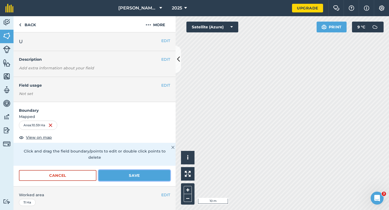
click at [167, 170] on button "Save" at bounding box center [135, 175] width 72 height 11
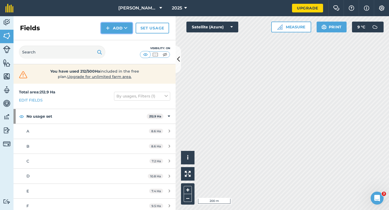
click at [112, 26] on button "Add" at bounding box center [116, 28] width 31 height 11
click at [114, 36] on link "Draw" at bounding box center [117, 40] width 30 height 12
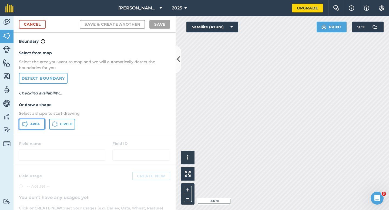
click at [42, 120] on button "Area" at bounding box center [32, 124] width 26 height 11
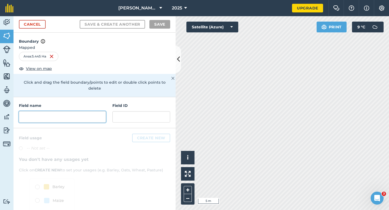
click at [66, 111] on input "text" at bounding box center [62, 116] width 87 height 11
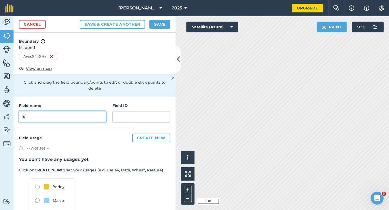
type input "X"
click at [167, 26] on button "Save" at bounding box center [160, 24] width 21 height 9
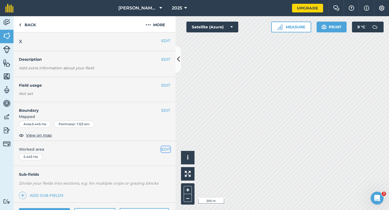
click at [163, 149] on button "EDIT" at bounding box center [165, 150] width 9 height 6
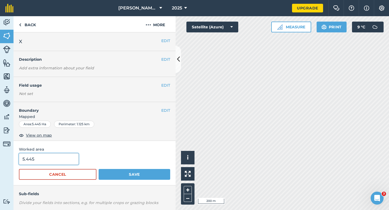
click at [60, 165] on input "5.445" at bounding box center [49, 159] width 60 height 11
type input "5.5"
click at [99, 169] on button "Save" at bounding box center [135, 174] width 72 height 11
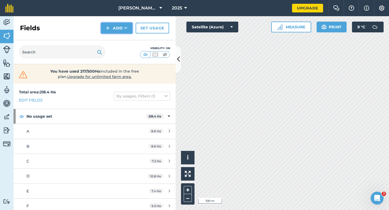
click at [108, 29] on img at bounding box center [108, 28] width 4 height 6
click at [109, 39] on link "Draw" at bounding box center [117, 40] width 30 height 12
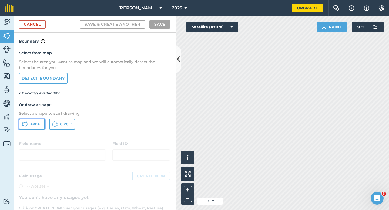
click at [33, 123] on span "Area" at bounding box center [34, 124] width 9 height 4
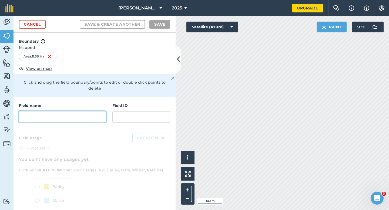
click at [64, 111] on input "text" at bounding box center [62, 116] width 87 height 11
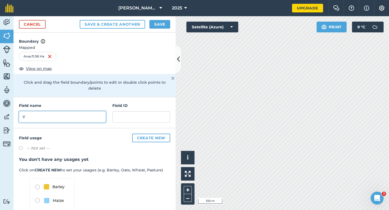
type input "Y"
click at [156, 22] on button "Save" at bounding box center [160, 24] width 21 height 9
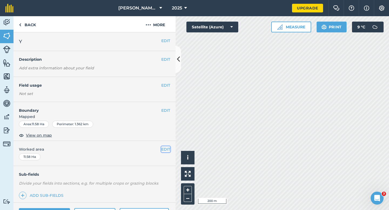
click at [164, 148] on button "EDIT" at bounding box center [165, 150] width 9 height 6
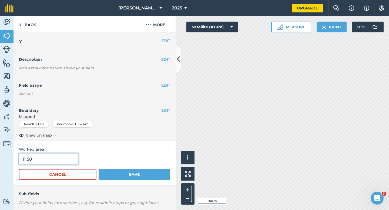
click at [57, 162] on input "11.58" at bounding box center [49, 159] width 60 height 11
type input "11.6"
click at [99, 169] on button "Save" at bounding box center [135, 174] width 72 height 11
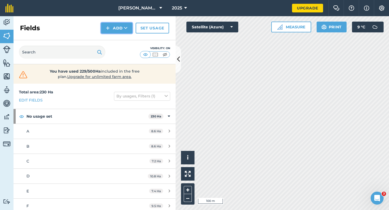
click at [115, 28] on button "Add" at bounding box center [116, 28] width 31 height 11
click at [116, 38] on link "Draw" at bounding box center [117, 40] width 30 height 12
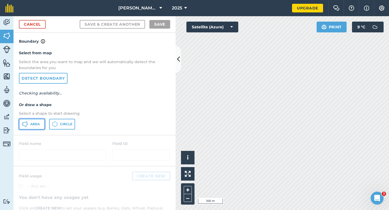
click at [34, 129] on button "Area" at bounding box center [32, 124] width 26 height 11
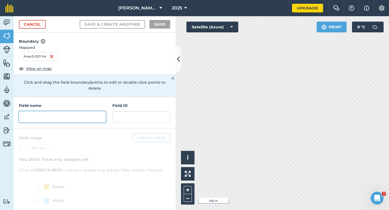
click at [82, 113] on input "text" at bounding box center [62, 116] width 87 height 11
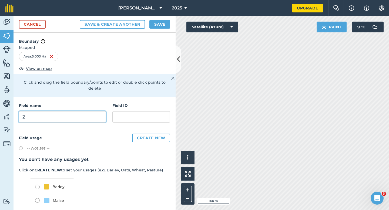
type input "Z"
click at [158, 31] on div "Cancel Save & Create Another Save" at bounding box center [95, 24] width 162 height 16
click at [158, 27] on button "Save" at bounding box center [160, 24] width 21 height 9
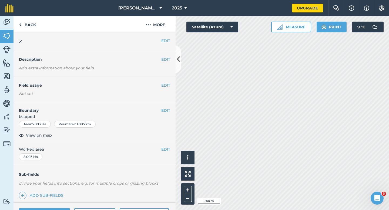
click at [165, 154] on div "EDIT Worked area 5.003 Ha" at bounding box center [95, 153] width 162 height 25
click at [165, 149] on button "EDIT" at bounding box center [165, 150] width 9 height 6
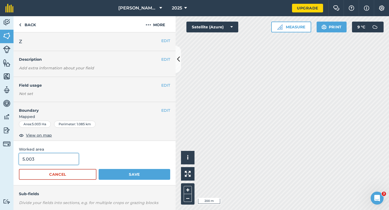
click at [54, 161] on input "5.003" at bounding box center [49, 159] width 60 height 11
type input "5"
click at [99, 169] on button "Save" at bounding box center [135, 174] width 72 height 11
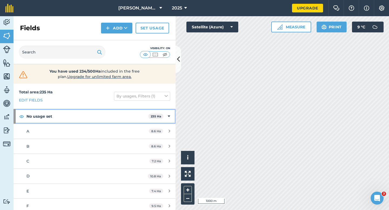
click at [171, 115] on div "No usage set 235 Ha" at bounding box center [95, 116] width 162 height 15
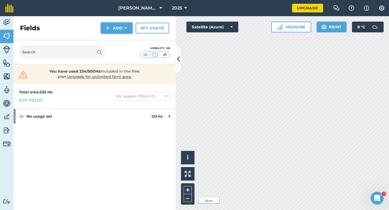
click at [113, 24] on button "Add" at bounding box center [116, 28] width 31 height 11
click at [117, 25] on button "Add" at bounding box center [116, 28] width 31 height 11
click at [117, 39] on link "Draw" at bounding box center [117, 40] width 30 height 12
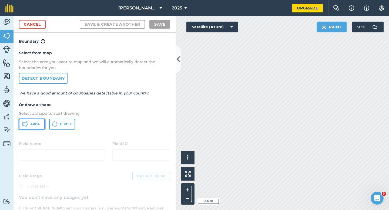
click at [32, 120] on button "Area" at bounding box center [32, 124] width 26 height 11
click at [42, 22] on link "Cancel" at bounding box center [32, 24] width 27 height 9
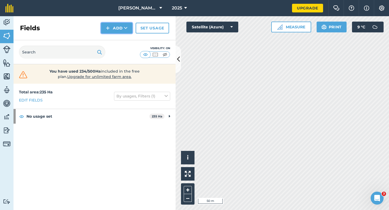
click at [115, 31] on button "Add" at bounding box center [116, 28] width 31 height 11
click at [115, 40] on link "Draw" at bounding box center [117, 40] width 30 height 12
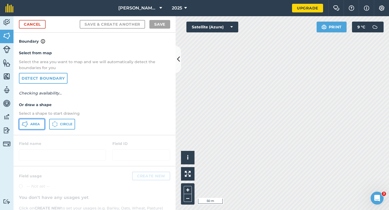
click at [34, 124] on span "Area" at bounding box center [34, 124] width 9 height 4
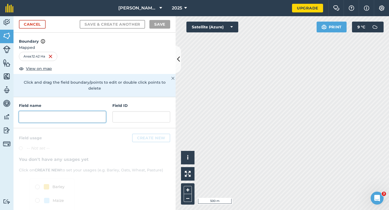
click at [95, 113] on input "text" at bounding box center [62, 116] width 87 height 11
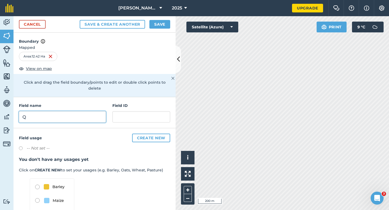
type input "Q"
click at [155, 23] on button "Save" at bounding box center [160, 24] width 21 height 9
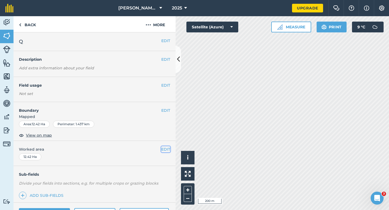
click at [166, 151] on button "EDIT" at bounding box center [165, 150] width 9 height 6
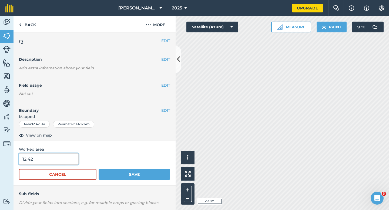
click at [75, 160] on input "12.42" at bounding box center [49, 159] width 60 height 11
type input "12.4"
click at [99, 169] on button "Save" at bounding box center [135, 174] width 72 height 11
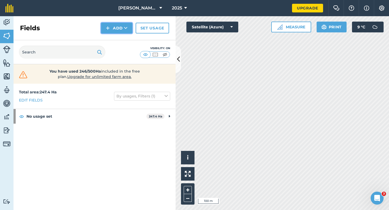
click at [110, 26] on img at bounding box center [108, 28] width 4 height 6
click at [110, 37] on link "Draw" at bounding box center [117, 40] width 30 height 12
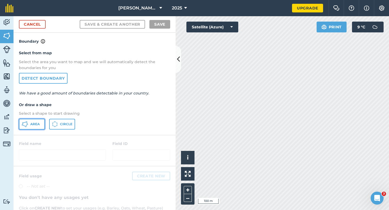
click at [39, 121] on button "Area" at bounding box center [32, 124] width 26 height 11
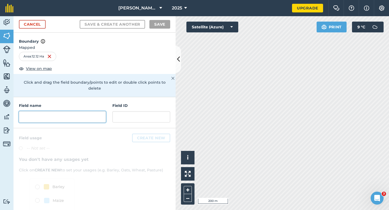
click at [102, 114] on input "text" at bounding box center [62, 116] width 87 height 11
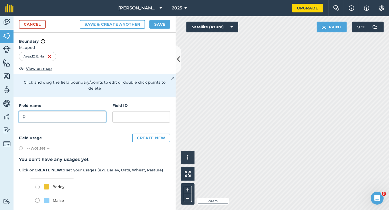
type input "P"
click at [162, 26] on button "Save" at bounding box center [160, 24] width 21 height 9
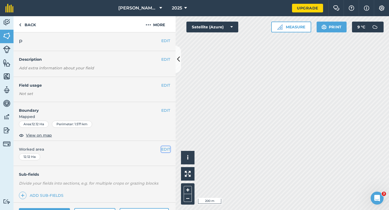
click at [166, 148] on button "EDIT" at bounding box center [165, 150] width 9 height 6
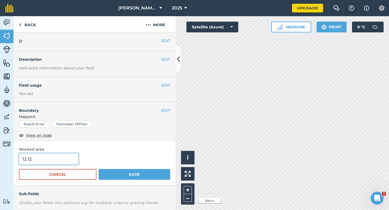
click at [68, 155] on input "12.12" at bounding box center [49, 159] width 60 height 11
type input "12"
click at [99, 169] on button "Save" at bounding box center [135, 174] width 72 height 11
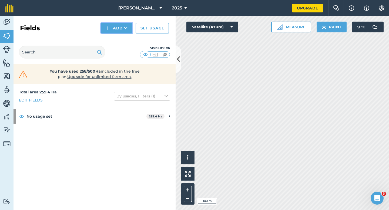
click at [114, 32] on button "Add" at bounding box center [116, 28] width 31 height 11
click at [114, 38] on link "Draw" at bounding box center [117, 40] width 30 height 12
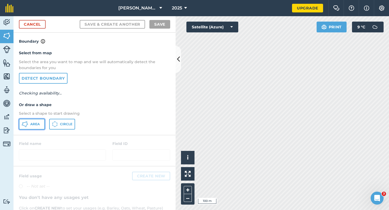
click at [27, 124] on icon at bounding box center [26, 123] width 1 height 2
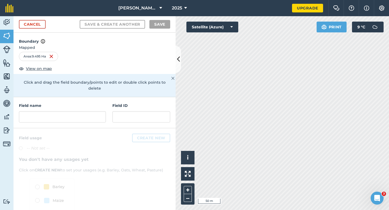
click at [87, 118] on div "Field name Field ID" at bounding box center [95, 112] width 162 height 31
click at [87, 117] on div "Field name Field ID" at bounding box center [95, 112] width 162 height 31
click at [87, 112] on input "text" at bounding box center [62, 116] width 87 height 11
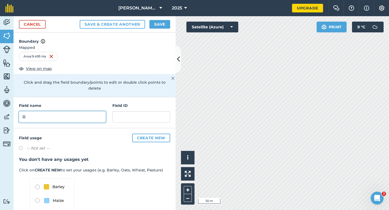
type input "R"
click at [161, 26] on button "Save" at bounding box center [160, 24] width 21 height 9
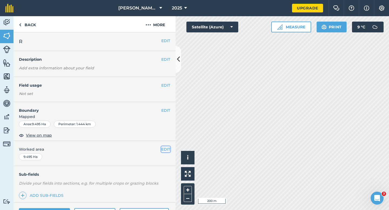
click at [165, 148] on button "EDIT" at bounding box center [165, 150] width 9 height 6
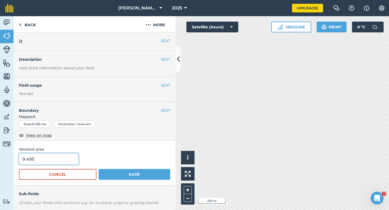
click at [60, 160] on input "9.495" at bounding box center [49, 159] width 60 height 11
type input "9.5"
click at [99, 169] on button "Save" at bounding box center [135, 174] width 72 height 11
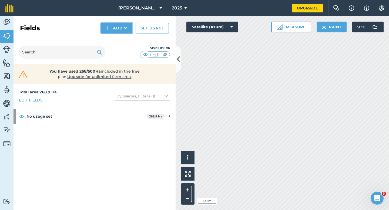
click at [124, 26] on icon at bounding box center [126, 27] width 4 height 5
click at [124, 40] on link "Draw" at bounding box center [117, 40] width 30 height 12
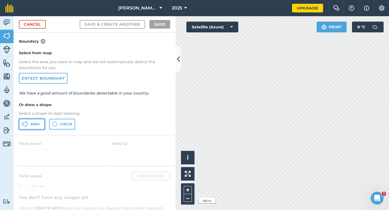
click at [33, 120] on button "Area" at bounding box center [32, 124] width 26 height 11
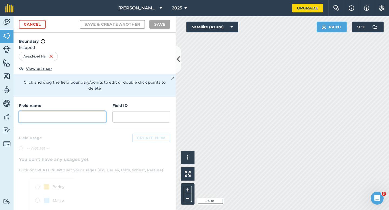
click at [49, 117] on input "text" at bounding box center [62, 116] width 87 height 11
click at [50, 114] on input "text" at bounding box center [62, 116] width 87 height 11
type input "T"
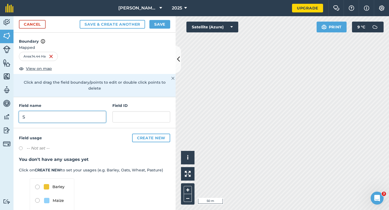
type input "S"
click at [155, 27] on button "Save" at bounding box center [160, 24] width 21 height 9
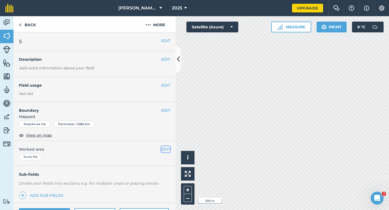
click at [167, 149] on button "EDIT" at bounding box center [165, 150] width 9 height 6
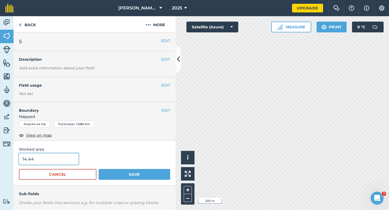
click at [56, 160] on input "14.44" at bounding box center [49, 159] width 60 height 11
type input "11.4"
click at [99, 169] on button "Save" at bounding box center [135, 174] width 72 height 11
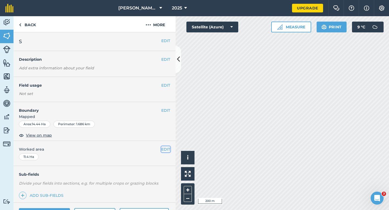
click at [164, 147] on button "EDIT" at bounding box center [165, 150] width 9 height 6
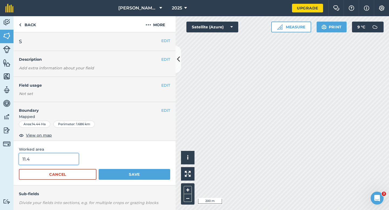
click at [51, 162] on input "11.4" at bounding box center [49, 159] width 60 height 11
type input "12.4"
click at [99, 169] on button "Save" at bounding box center [135, 174] width 72 height 11
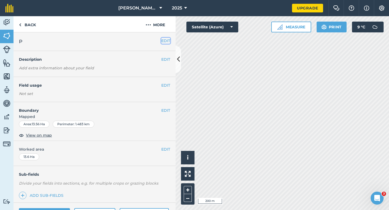
click at [168, 40] on button "EDIT" at bounding box center [165, 41] width 9 height 6
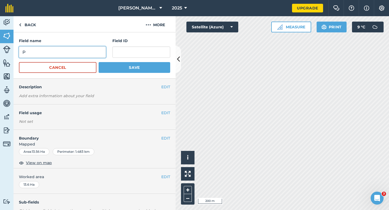
click at [89, 54] on input "P" at bounding box center [62, 52] width 87 height 11
type input "R"
type input "T"
click at [99, 62] on button "Save" at bounding box center [135, 67] width 72 height 11
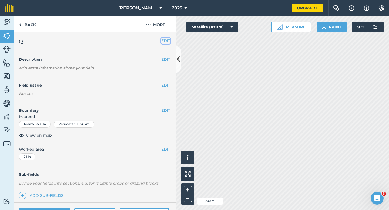
click at [165, 42] on button "EDIT" at bounding box center [165, 41] width 9 height 6
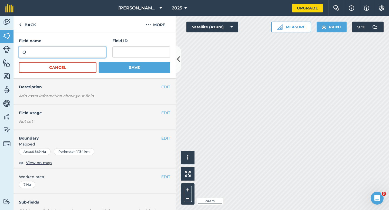
click at [88, 54] on input "Q" at bounding box center [62, 52] width 87 height 11
type input "U"
click at [99, 62] on button "Save" at bounding box center [135, 67] width 72 height 11
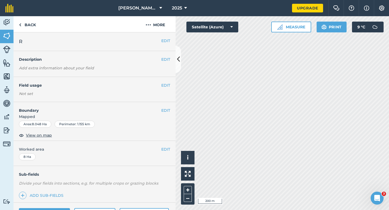
click at [166, 37] on div "EDIT R" at bounding box center [95, 41] width 162 height 19
click at [166, 40] on button "EDIT" at bounding box center [165, 41] width 9 height 6
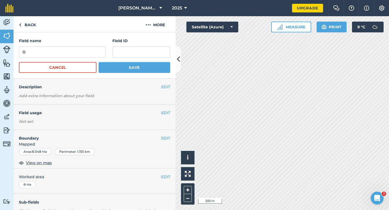
click at [62, 59] on form "Field name R Field ID Cancel Save" at bounding box center [94, 55] width 151 height 35
click at [62, 58] on input "R" at bounding box center [62, 52] width 87 height 11
type input "V"
click at [99, 62] on button "Save" at bounding box center [135, 67] width 72 height 11
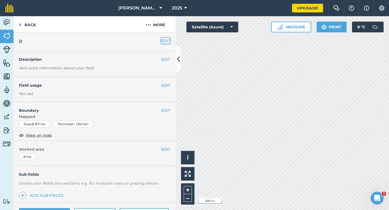
click at [163, 39] on button "EDIT" at bounding box center [165, 41] width 9 height 6
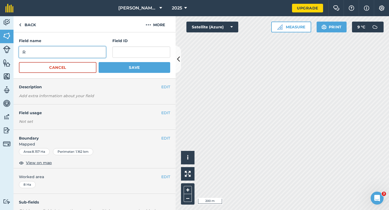
click at [101, 50] on input "R" at bounding box center [62, 52] width 87 height 11
type input "W"
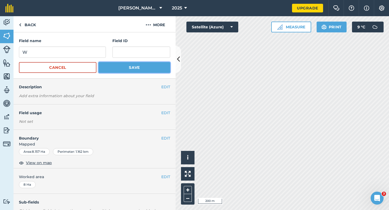
click at [136, 68] on button "Save" at bounding box center [135, 67] width 72 height 11
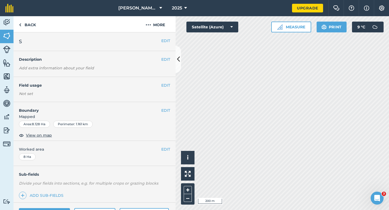
click at [165, 44] on div "EDIT S" at bounding box center [95, 41] width 162 height 19
click at [164, 40] on button "EDIT" at bounding box center [165, 41] width 9 height 6
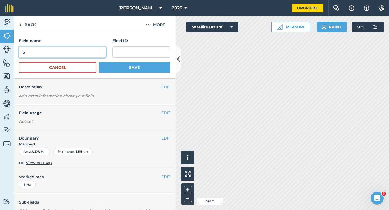
click at [88, 48] on input "S" at bounding box center [62, 52] width 87 height 11
type input "X"
click at [99, 62] on button "Save" at bounding box center [135, 67] width 72 height 11
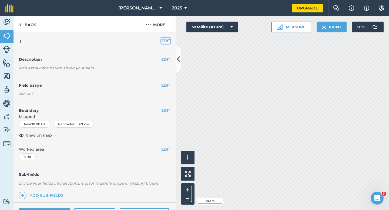
click at [164, 41] on button "EDIT" at bounding box center [165, 41] width 9 height 6
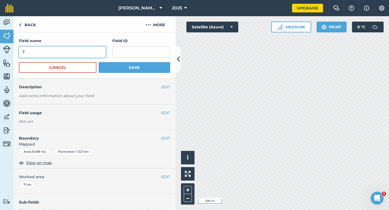
click at [90, 58] on input "T" at bounding box center [62, 52] width 87 height 11
click at [90, 57] on input "T" at bounding box center [62, 52] width 87 height 11
type input "Y"
click at [99, 62] on button "Save" at bounding box center [135, 67] width 72 height 11
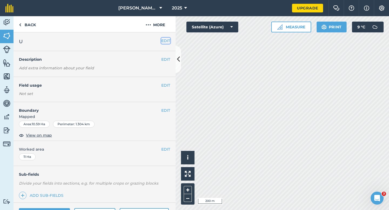
click at [163, 39] on button "EDIT" at bounding box center [165, 41] width 9 height 6
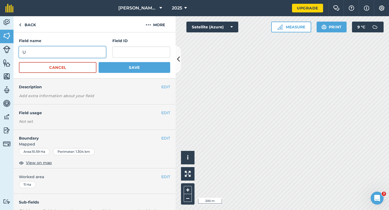
click at [86, 48] on input "U" at bounding box center [62, 52] width 87 height 11
type input "Z"
click at [99, 62] on button "Save" at bounding box center [135, 67] width 72 height 11
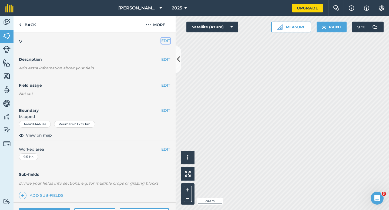
click at [166, 42] on button "EDIT" at bounding box center [165, 41] width 9 height 6
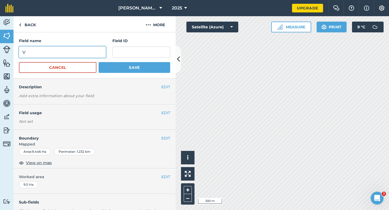
click at [87, 54] on input "V" at bounding box center [62, 52] width 87 height 11
type input "ZA"
click at [99, 62] on button "Save" at bounding box center [135, 67] width 72 height 11
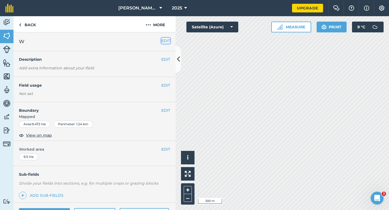
click at [164, 39] on button "EDIT" at bounding box center [165, 41] width 9 height 6
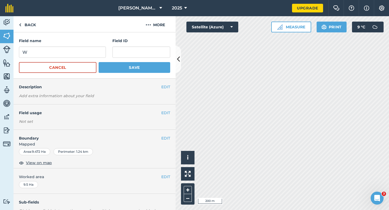
click at [88, 46] on div "Field name W" at bounding box center [62, 48] width 87 height 20
click at [88, 49] on input "W" at bounding box center [62, 52] width 87 height 11
type input "ZB"
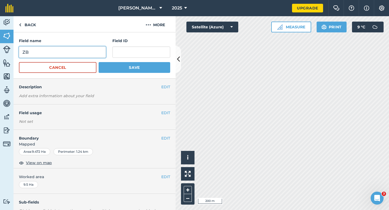
click at [99, 62] on button "Save" at bounding box center [135, 67] width 72 height 11
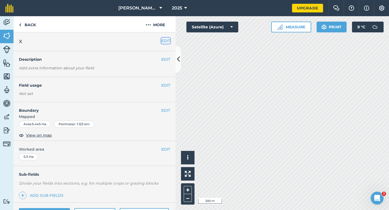
click at [164, 41] on button "EDIT" at bounding box center [165, 41] width 9 height 6
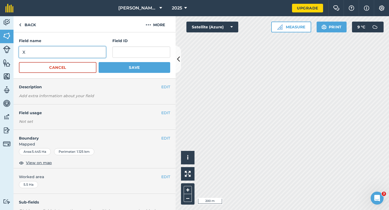
click at [100, 47] on input "X" at bounding box center [62, 52] width 87 height 11
type input "ZC"
click at [99, 62] on button "Save" at bounding box center [135, 67] width 72 height 11
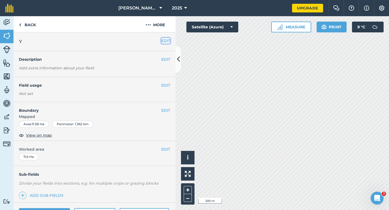
click at [169, 42] on button "EDIT" at bounding box center [165, 41] width 9 height 6
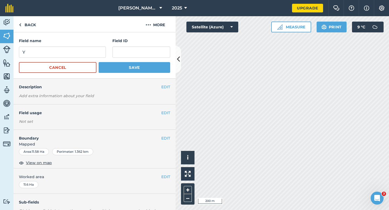
click at [108, 52] on div "Field name Y Field ID" at bounding box center [94, 48] width 151 height 20
click at [102, 52] on input "Y" at bounding box center [62, 52] width 87 height 11
type input "ZD"
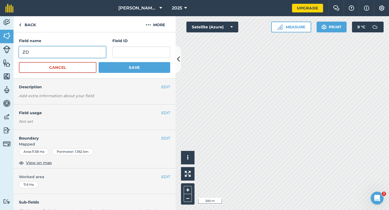
click at [99, 62] on button "Save" at bounding box center [135, 67] width 72 height 11
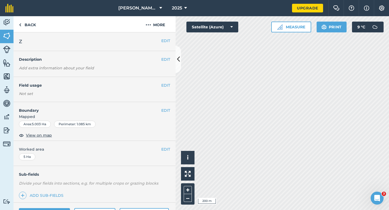
click at [165, 44] on div "EDIT Z" at bounding box center [95, 41] width 162 height 19
click at [165, 43] on button "EDIT" at bounding box center [165, 41] width 9 height 6
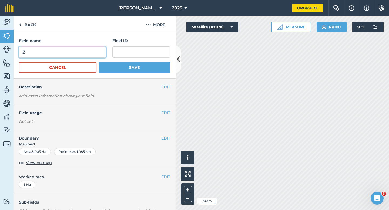
click at [95, 53] on input "Z" at bounding box center [62, 52] width 87 height 11
type input "ZEW"
click at [99, 62] on button "Save" at bounding box center [135, 67] width 72 height 11
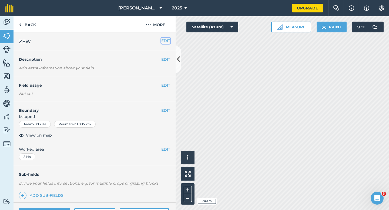
click at [168, 39] on button "EDIT" at bounding box center [165, 41] width 9 height 6
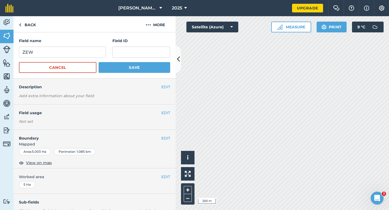
click at [106, 51] on div "Field name ZEW Field ID" at bounding box center [94, 48] width 151 height 20
click at [97, 54] on input "ZE" at bounding box center [62, 52] width 87 height 11
type input "ZE"
click at [99, 62] on button "Save" at bounding box center [135, 67] width 72 height 11
